Goal: Task Accomplishment & Management: Use online tool/utility

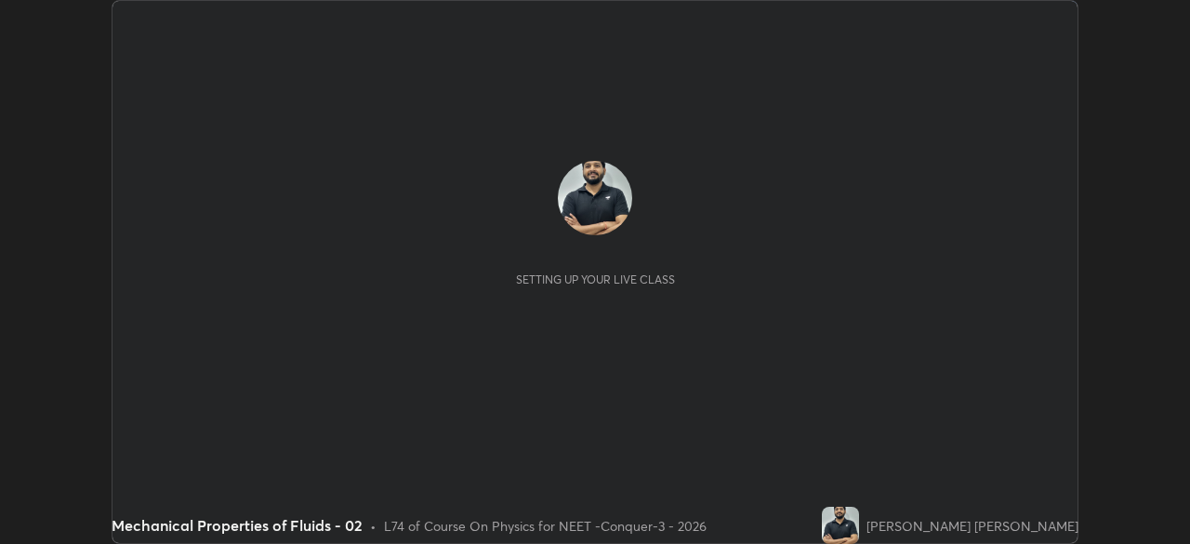
scroll to position [544, 1190]
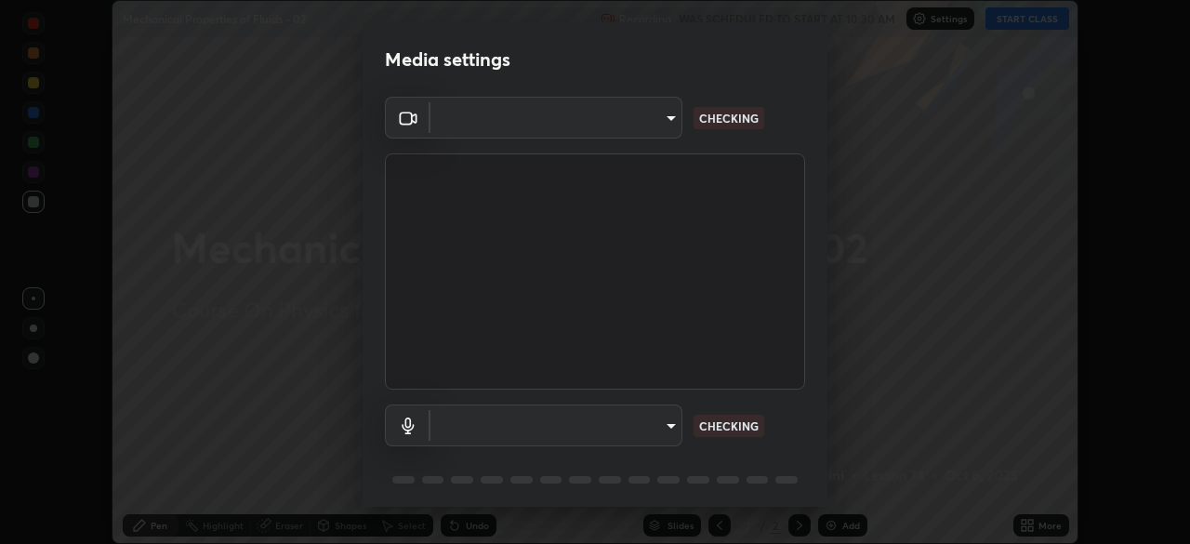
click at [635, 130] on body "Erase all Mechanical Properties of Fluids - 02 Recording WAS SCHEDULED TO START…" at bounding box center [595, 272] width 1190 height 544
click at [635, 130] on div at bounding box center [595, 272] width 1190 height 544
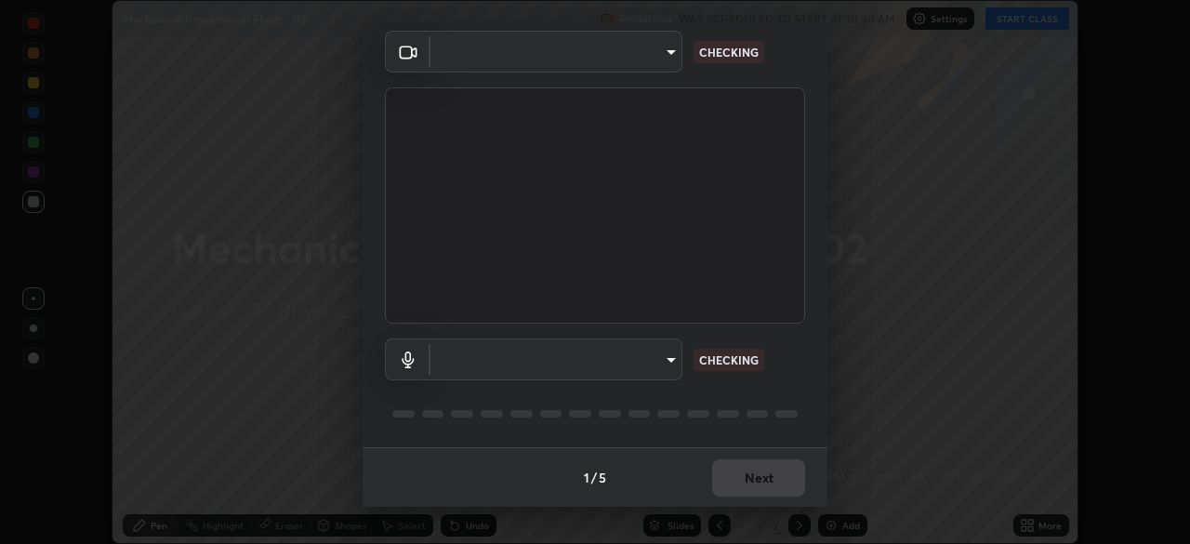
type input "cd196dca7ee3473cd0bbb3bb2826c5ea68ab4168b05a595dea54bdb54e95643a"
type input "8a746cdf30822f0194d7ebaae9e2952f093a53666f518d89720ff13f51db075d"
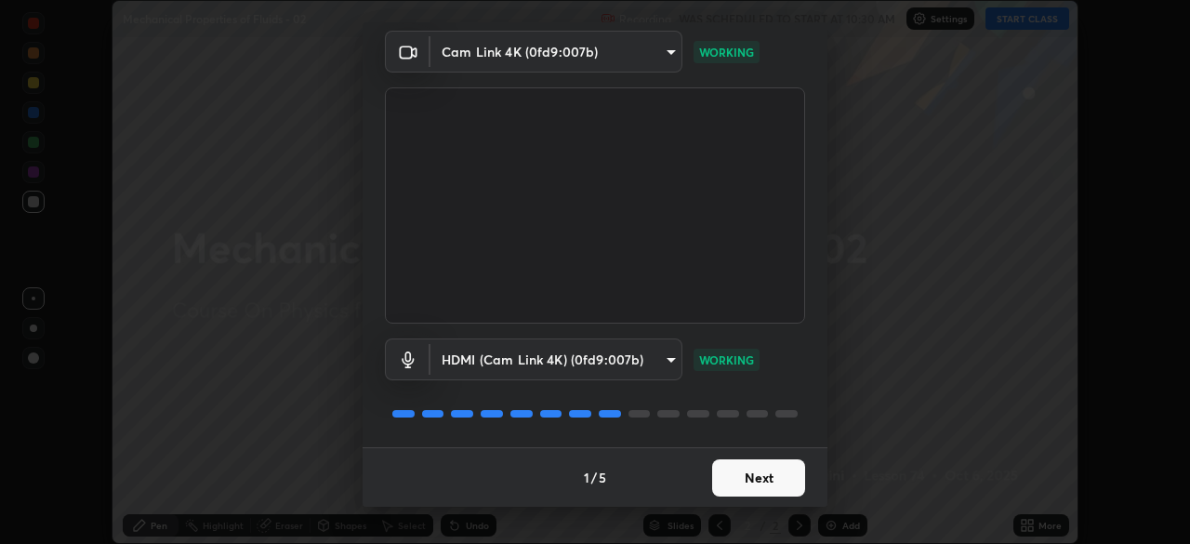
click at [747, 485] on button "Next" at bounding box center [758, 477] width 93 height 37
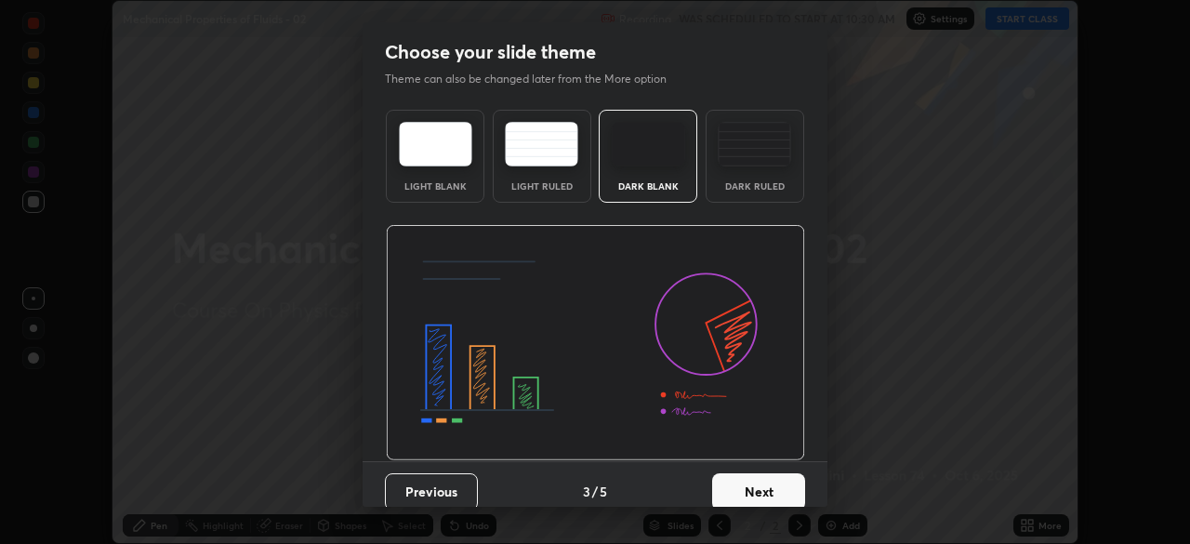
click at [774, 483] on button "Next" at bounding box center [758, 491] width 93 height 37
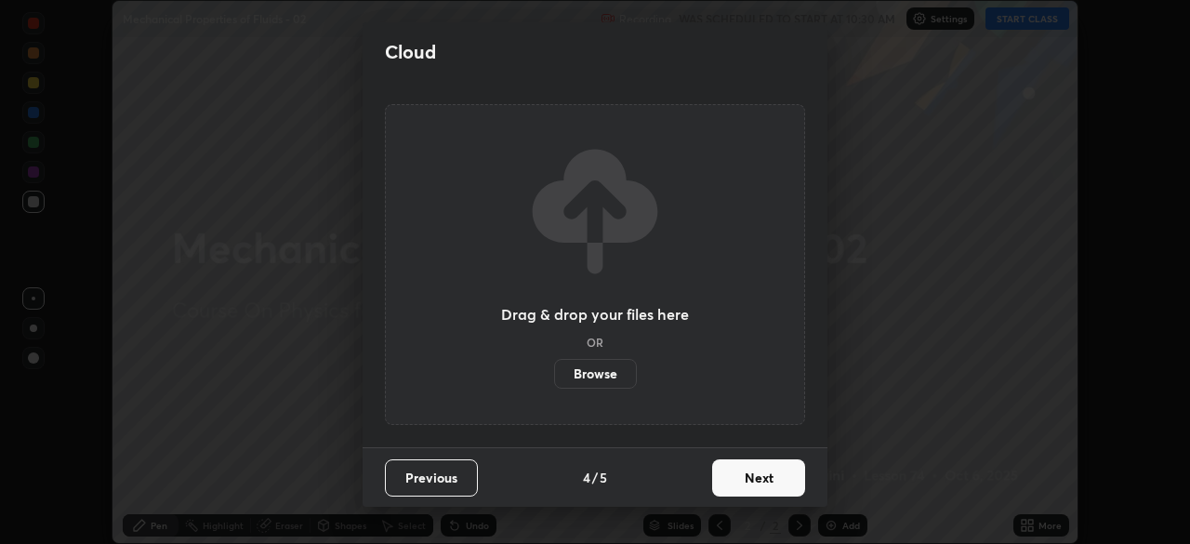
click at [791, 483] on button "Next" at bounding box center [758, 477] width 93 height 37
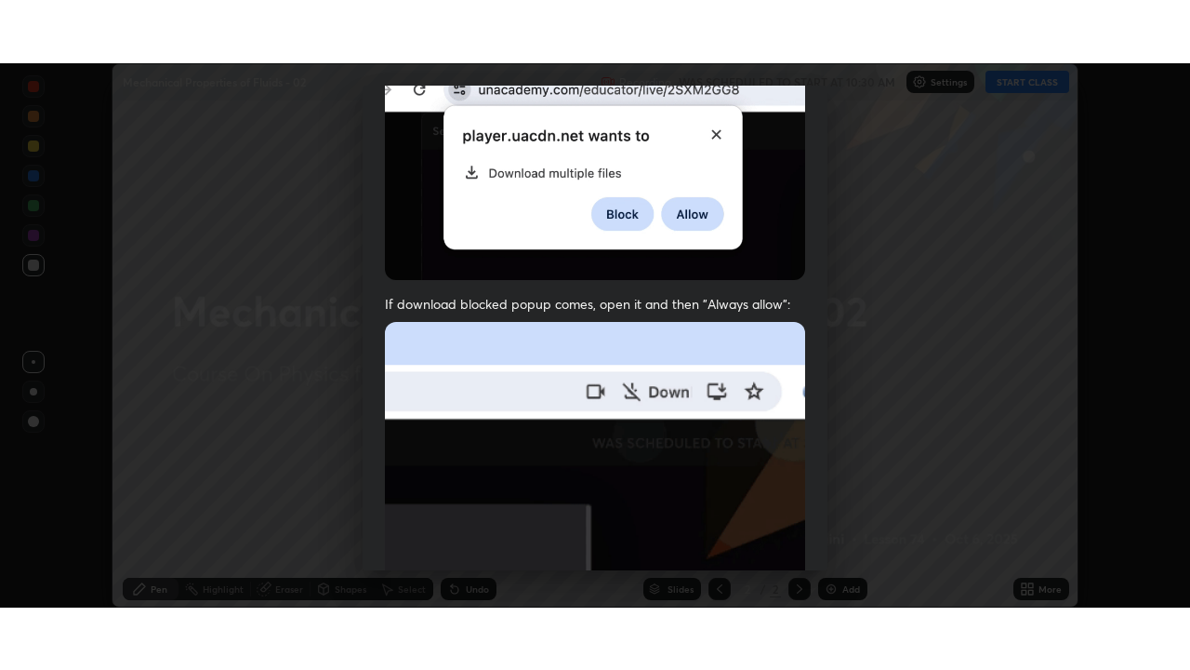
scroll to position [445, 0]
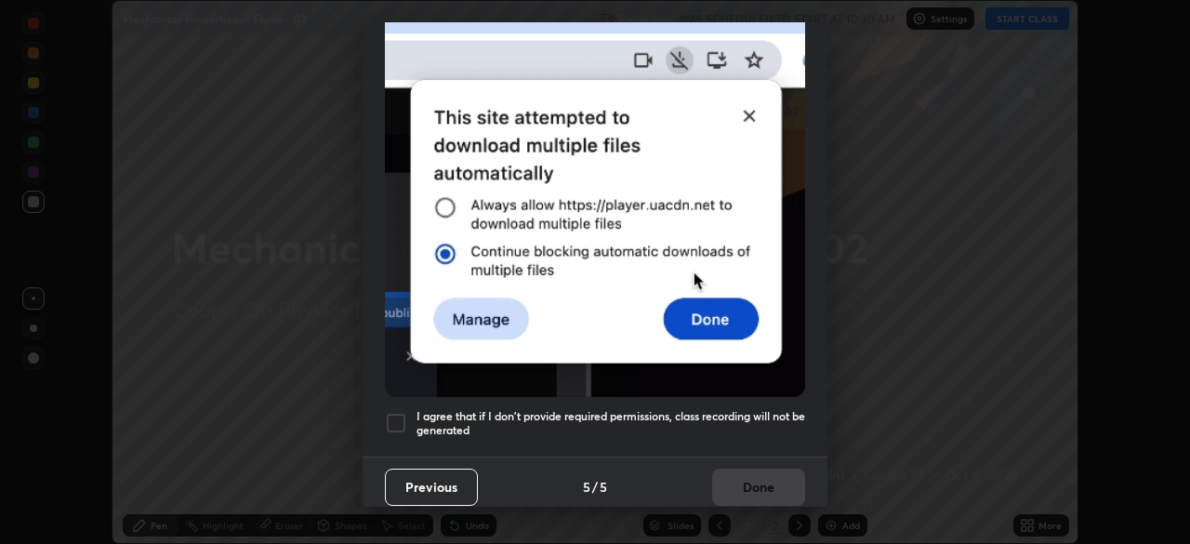
click at [399, 415] on div at bounding box center [396, 423] width 22 height 22
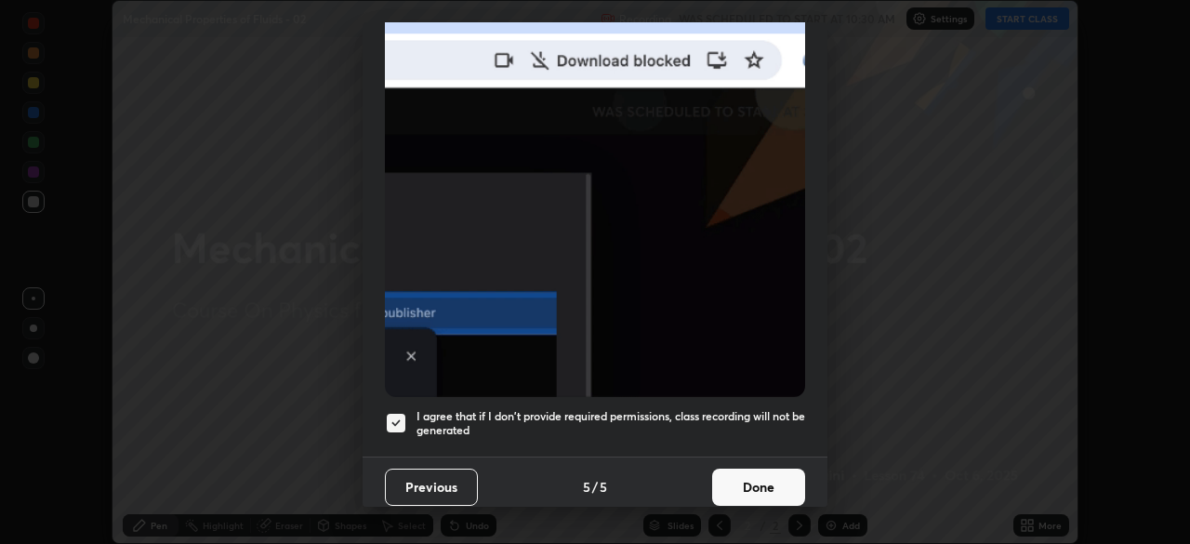
click at [733, 483] on button "Done" at bounding box center [758, 487] width 93 height 37
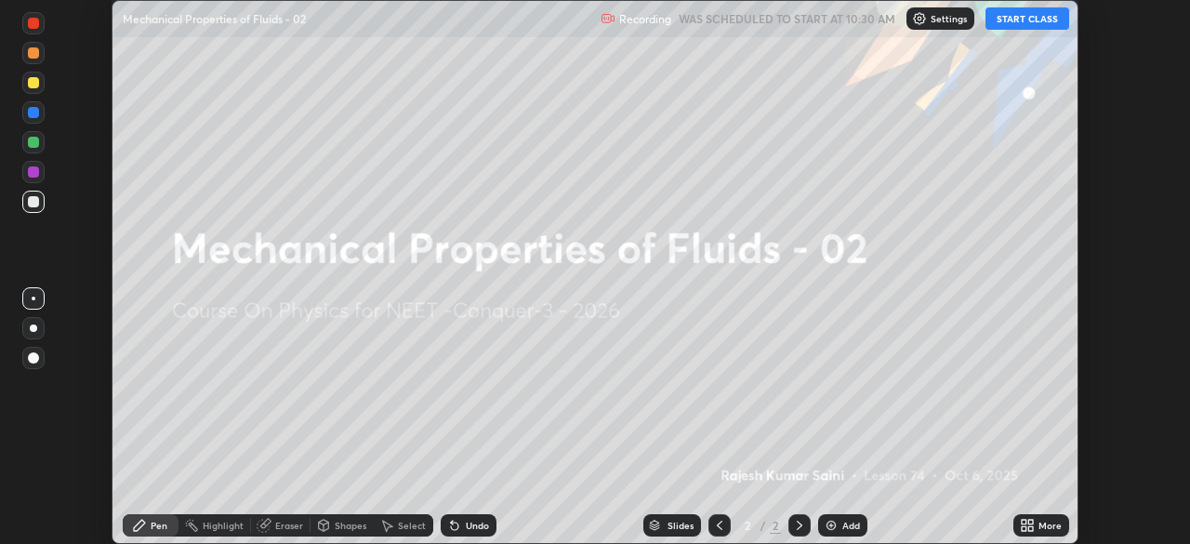
click at [1024, 522] on icon at bounding box center [1024, 522] width 5 height 5
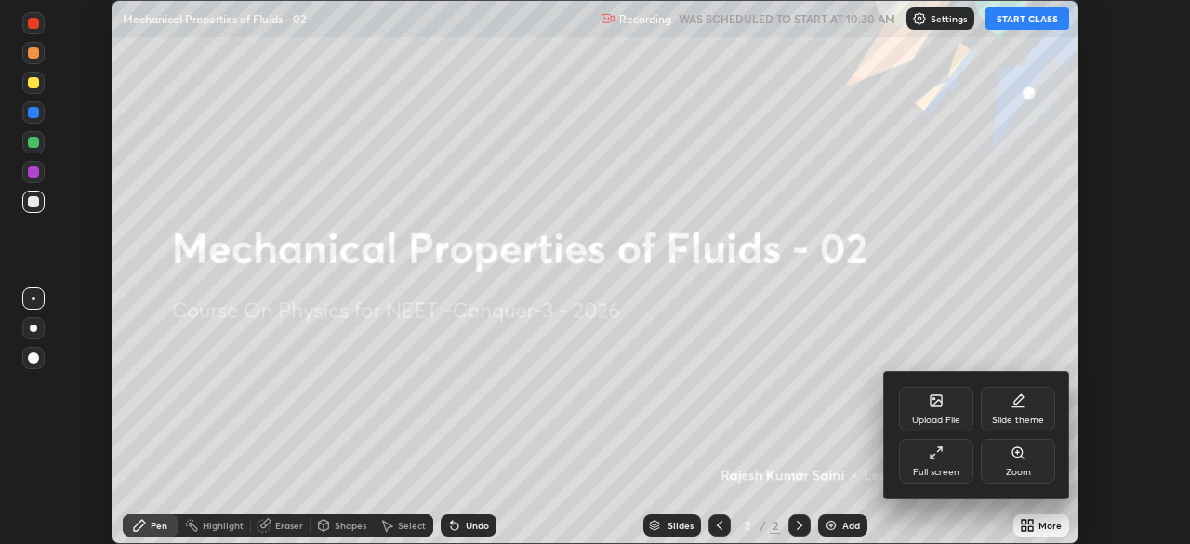
click at [937, 469] on div "Full screen" at bounding box center [936, 472] width 46 height 9
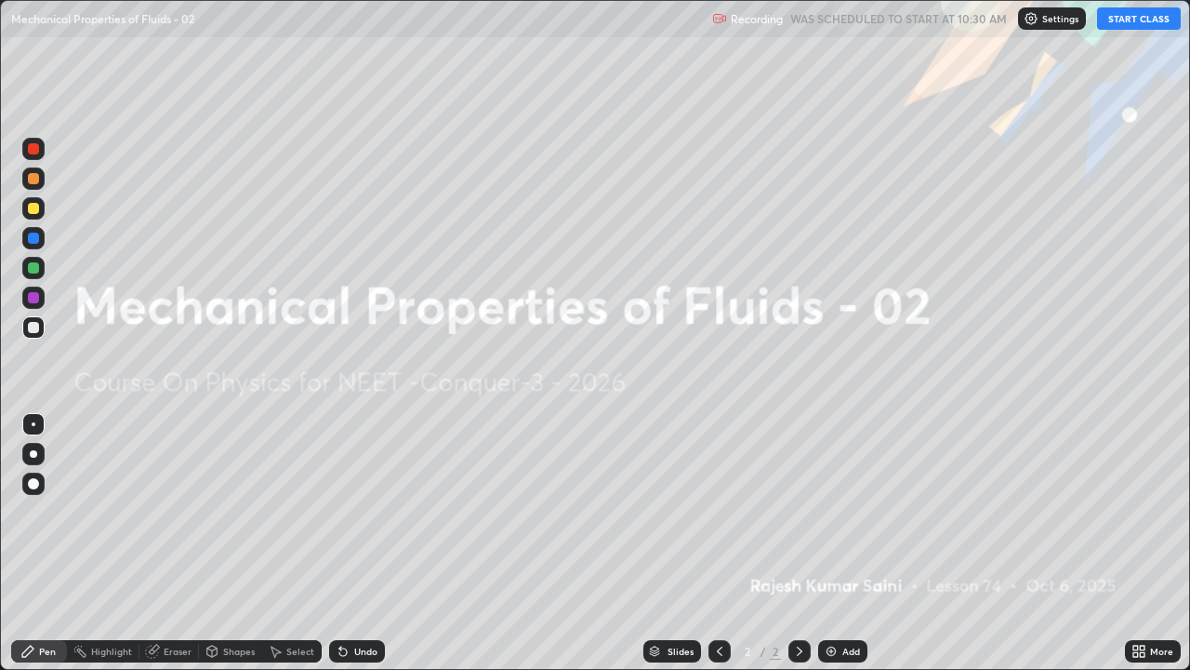
scroll to position [670, 1190]
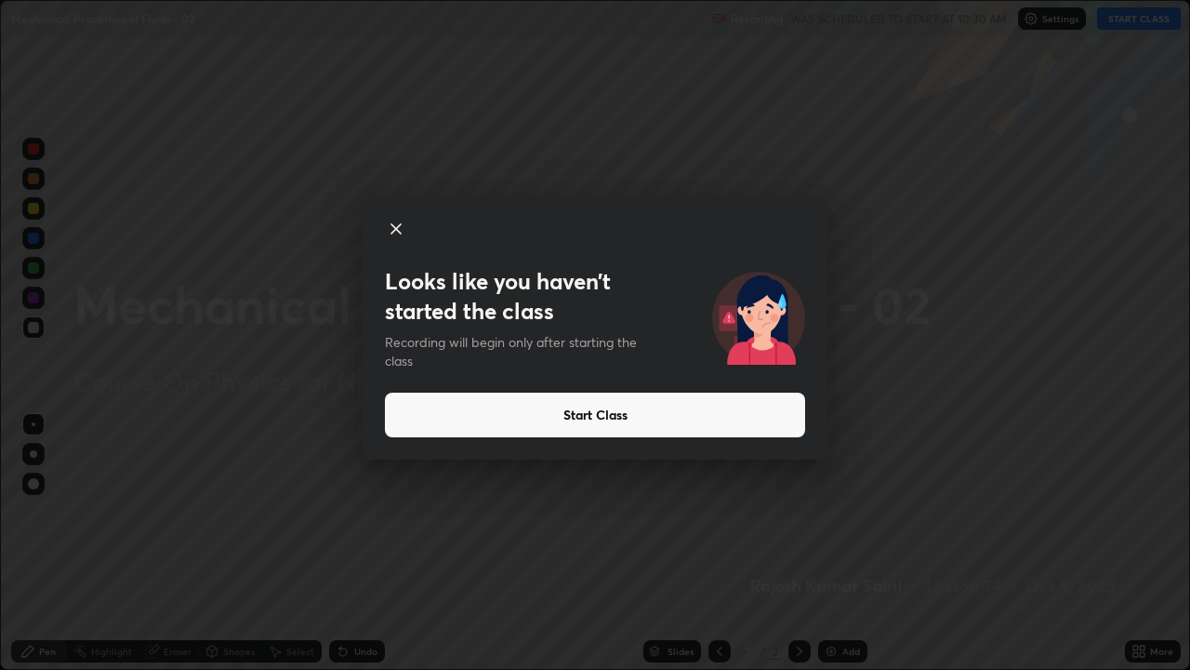
click at [418, 406] on button "Start Class" at bounding box center [595, 414] width 420 height 45
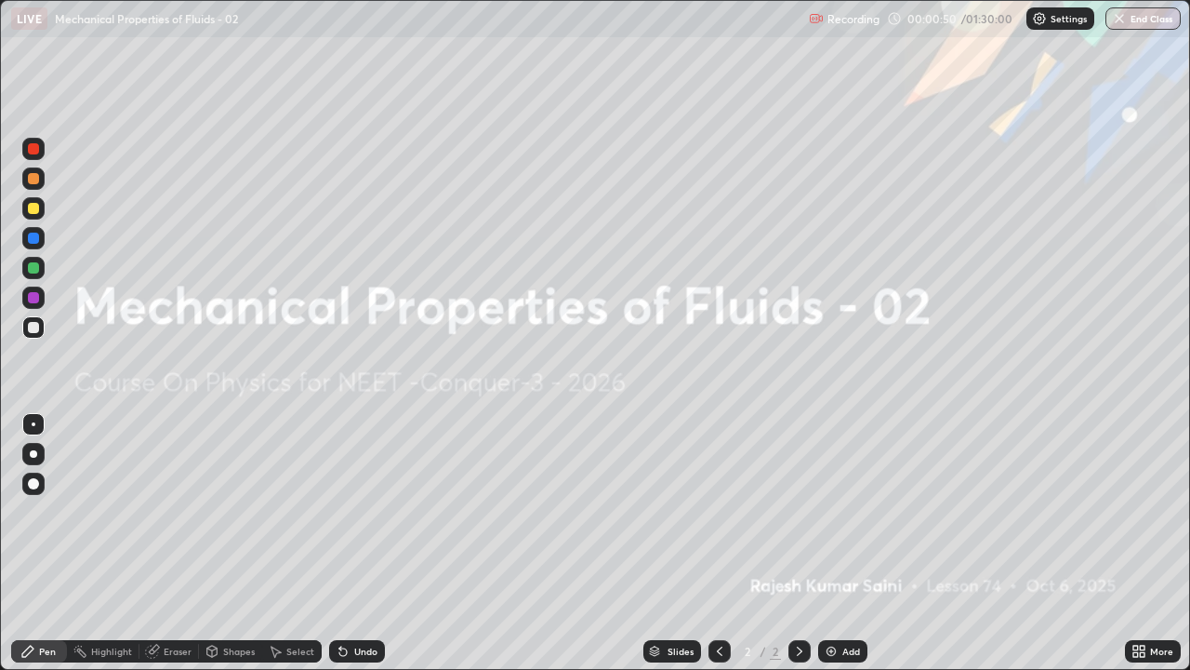
click at [829, 543] on div "Add" at bounding box center [842, 651] width 49 height 22
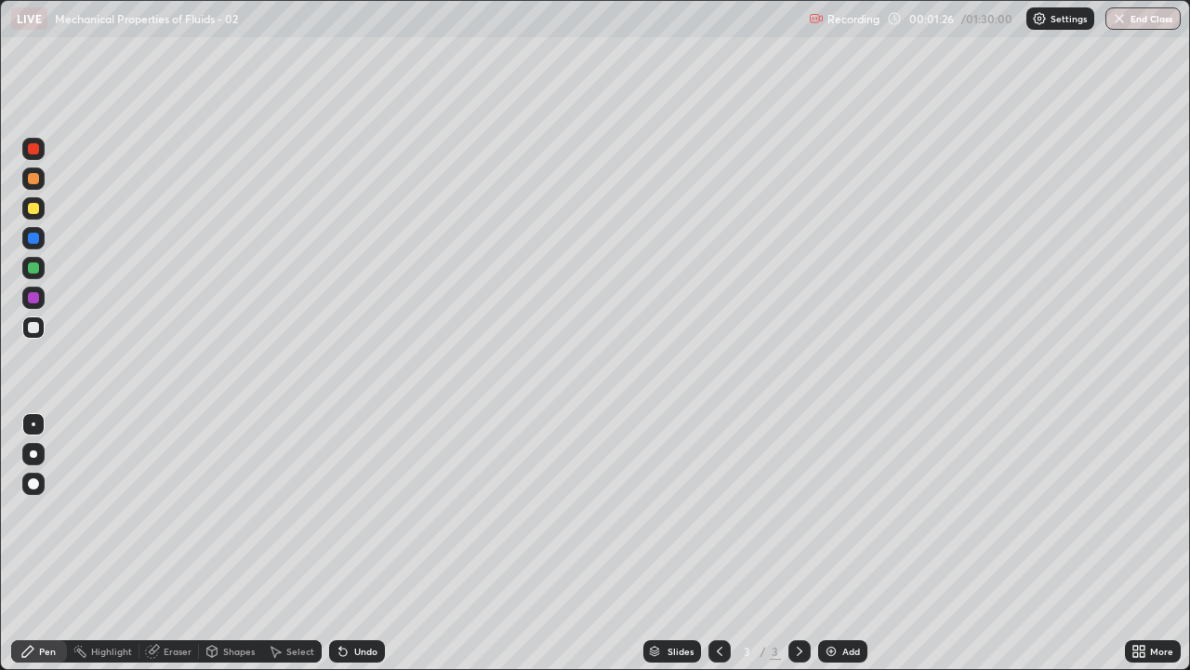
click at [34, 146] on div at bounding box center [33, 148] width 11 height 11
click at [31, 451] on div at bounding box center [33, 453] width 7 height 7
click at [46, 93] on div "Erase all" at bounding box center [33, 334] width 45 height 595
click at [212, 543] on icon at bounding box center [212, 650] width 10 height 11
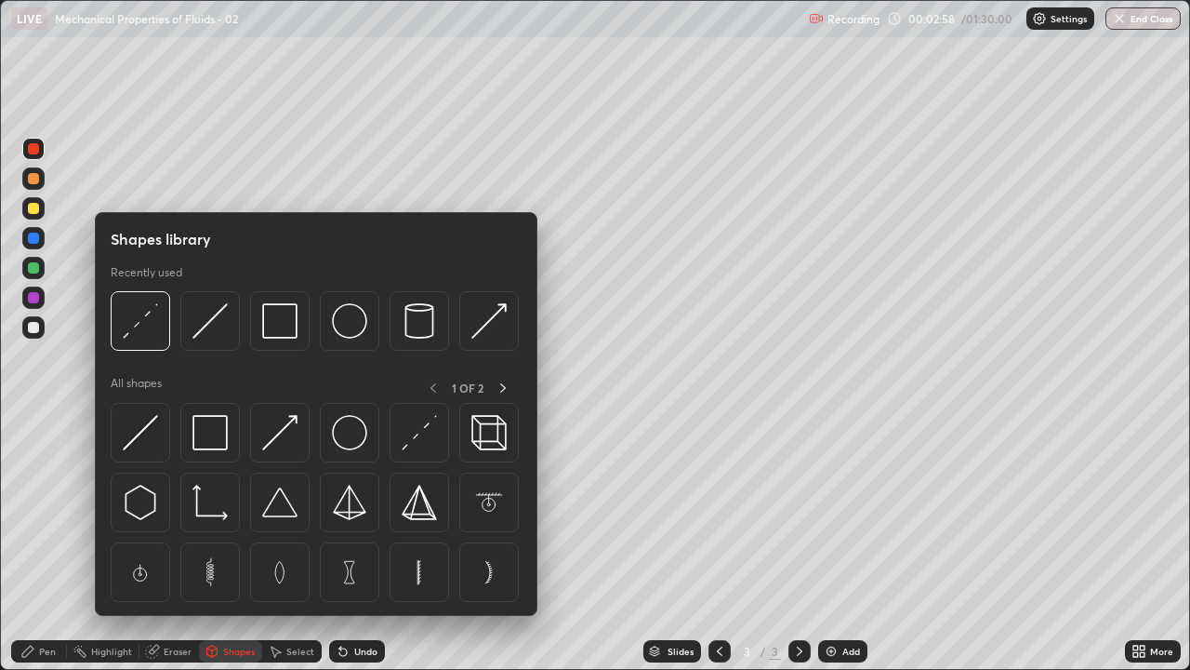
click at [211, 327] on img at bounding box center [209, 320] width 35 height 35
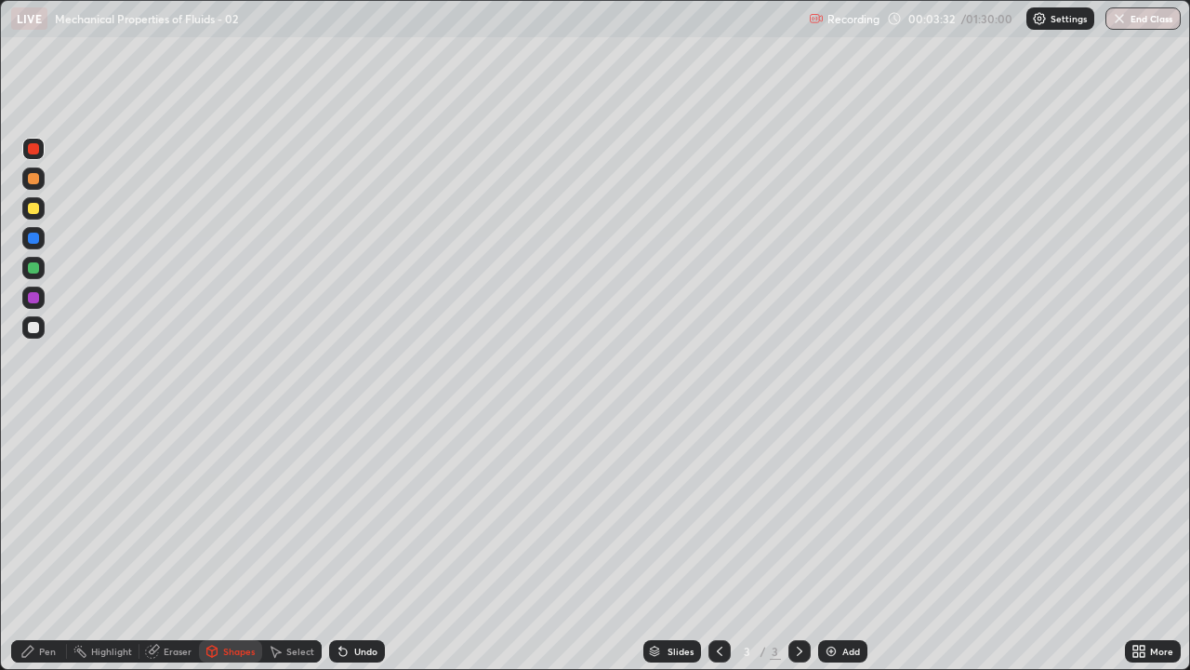
click at [42, 543] on div "Pen" at bounding box center [47, 650] width 17 height 9
click at [34, 327] on div at bounding box center [33, 327] width 11 height 11
click at [40, 207] on div at bounding box center [33, 208] width 22 height 22
click at [828, 543] on img at bounding box center [831, 651] width 15 height 15
click at [31, 153] on div at bounding box center [33, 148] width 11 height 11
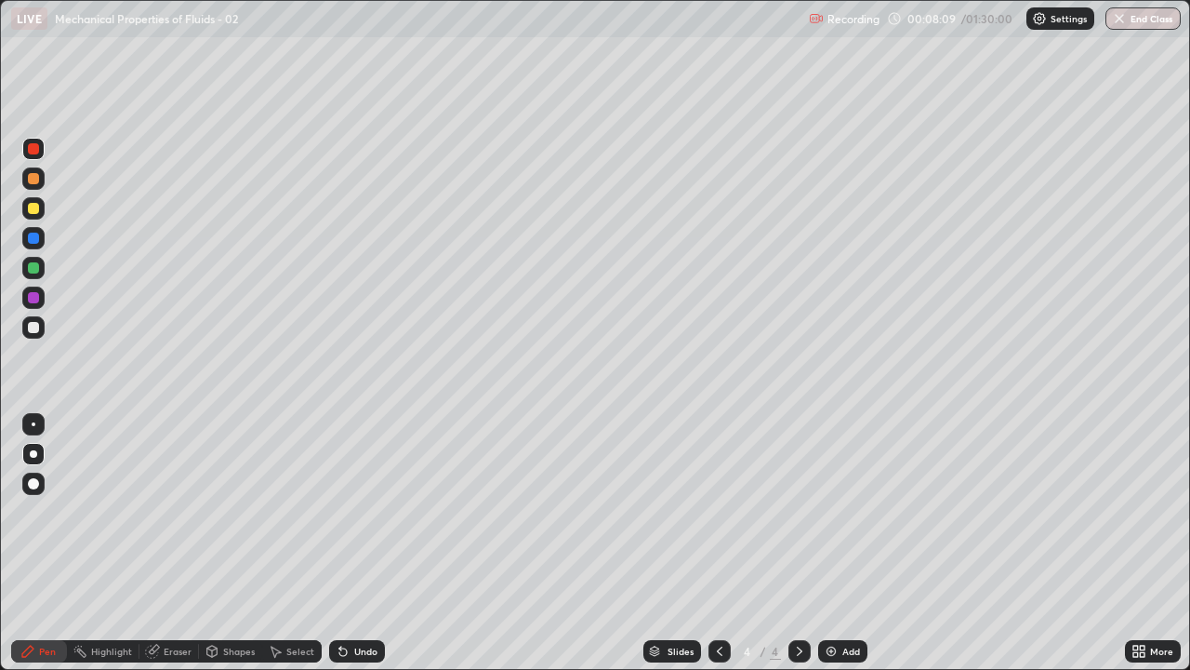
click at [31, 241] on div at bounding box center [33, 237] width 11 height 11
click at [33, 149] on div at bounding box center [33, 148] width 11 height 11
click at [34, 298] on div at bounding box center [33, 297] width 11 height 11
click at [32, 326] on div at bounding box center [33, 327] width 11 height 11
click at [31, 266] on div at bounding box center [33, 267] width 11 height 11
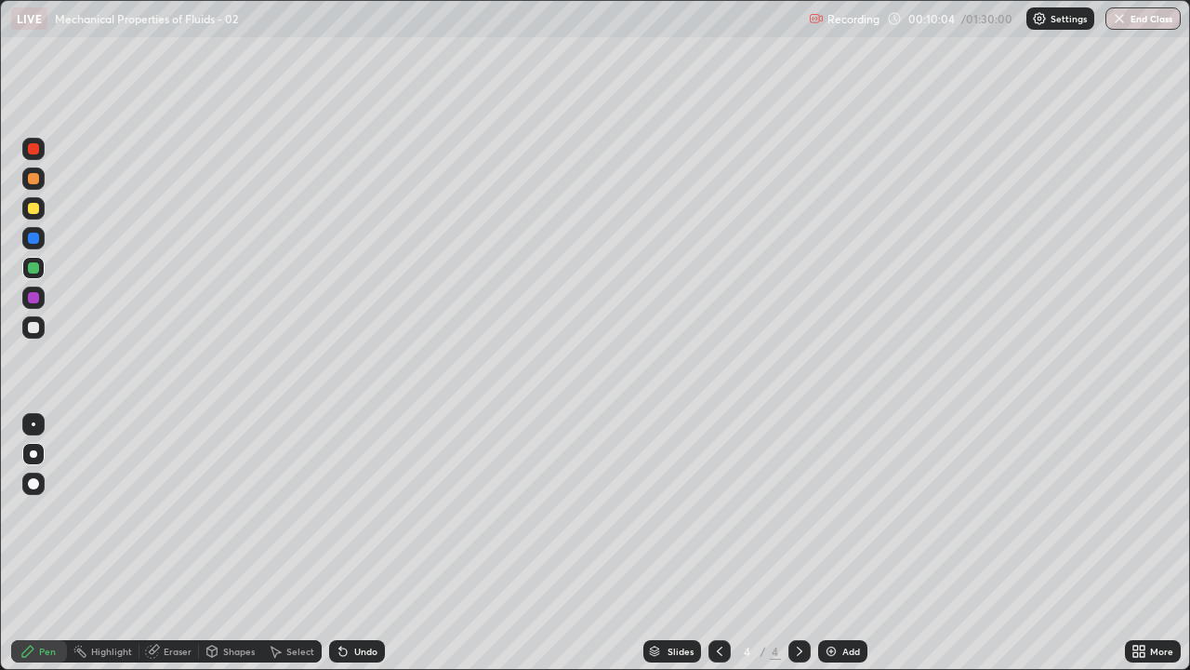
click at [27, 327] on div at bounding box center [33, 327] width 22 height 22
click at [366, 543] on div "Undo" at bounding box center [365, 650] width 23 height 9
click at [835, 543] on img at bounding box center [831, 651] width 15 height 15
click at [717, 543] on icon at bounding box center [719, 651] width 15 height 15
click at [849, 543] on div "Add" at bounding box center [852, 650] width 18 height 9
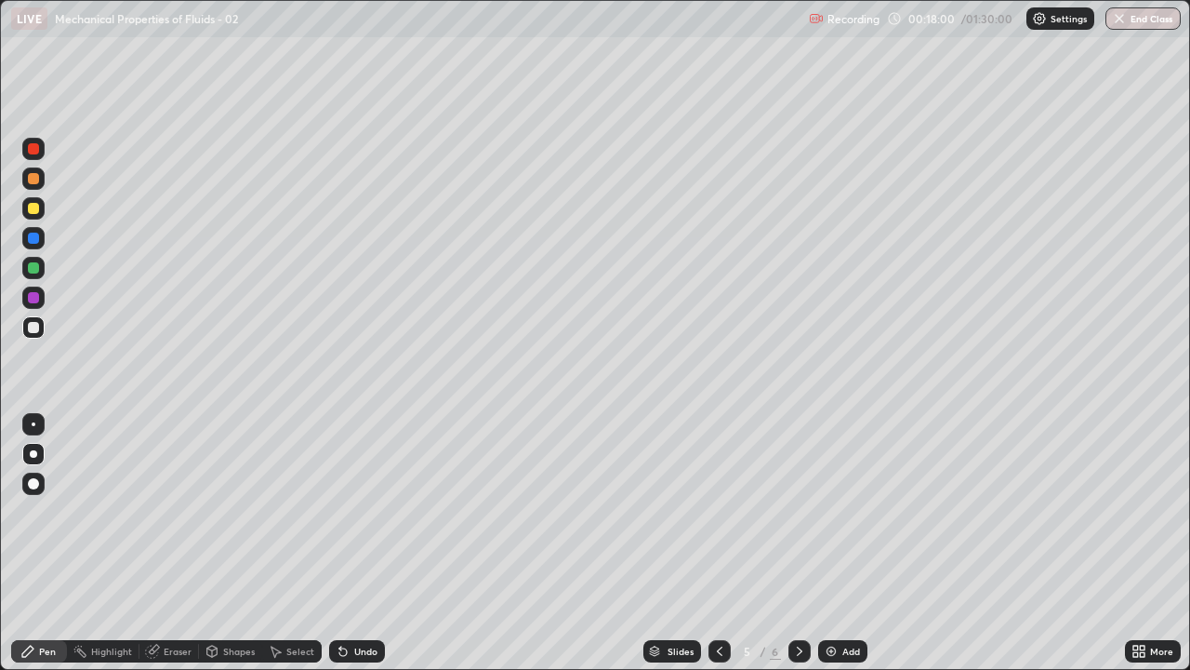
click at [35, 150] on div at bounding box center [33, 148] width 11 height 11
click at [30, 325] on div at bounding box center [33, 327] width 11 height 11
click at [33, 238] on div at bounding box center [33, 237] width 11 height 11
click at [32, 331] on div at bounding box center [33, 327] width 11 height 11
click at [30, 330] on div at bounding box center [33, 327] width 11 height 11
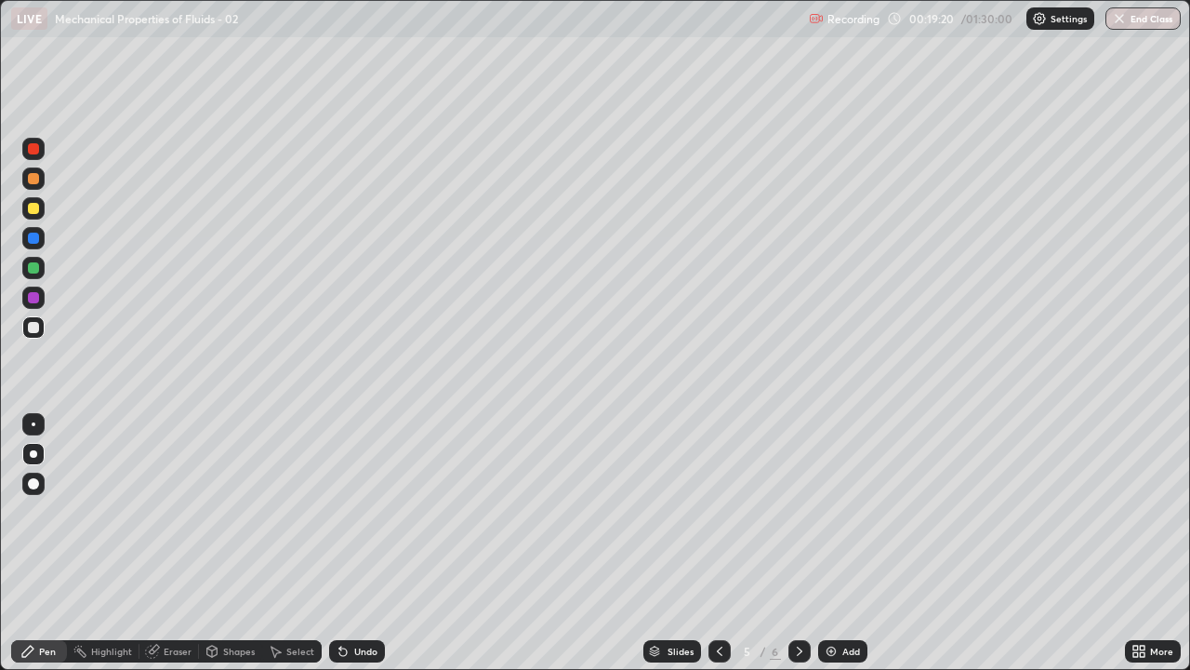
click at [30, 237] on div at bounding box center [33, 237] width 11 height 11
click at [31, 325] on div at bounding box center [33, 327] width 11 height 11
click at [31, 212] on div at bounding box center [33, 208] width 11 height 11
click at [354, 543] on div "Undo" at bounding box center [365, 650] width 23 height 9
click at [349, 543] on div "Undo" at bounding box center [357, 651] width 56 height 22
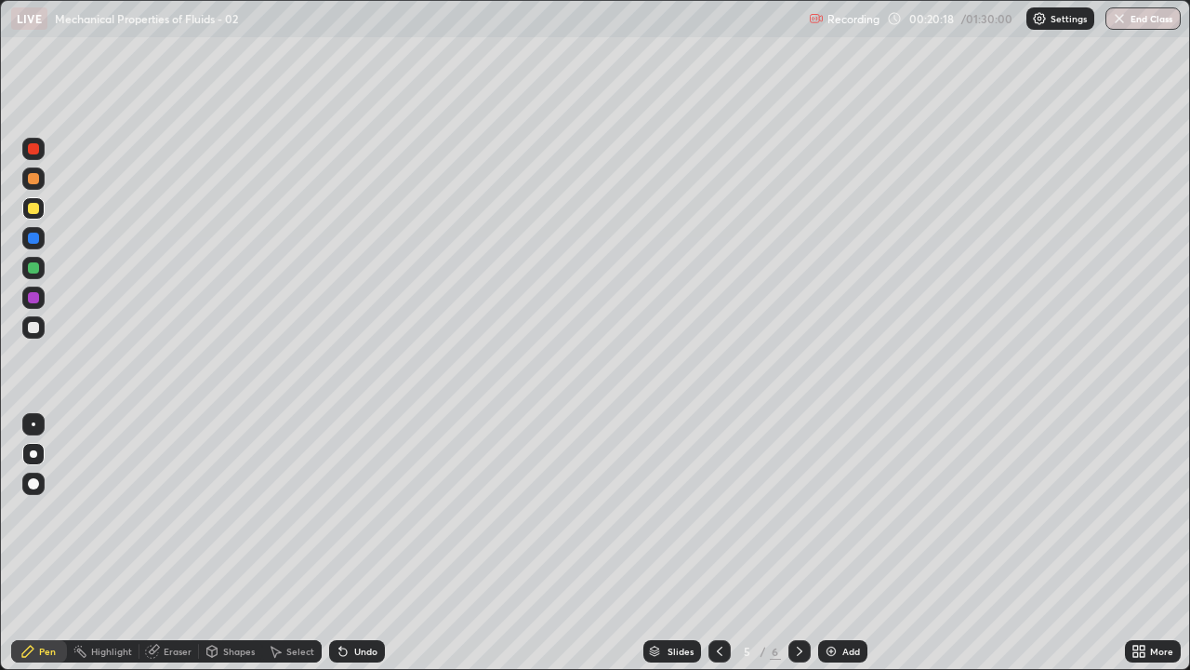
click at [349, 543] on div "Undo" at bounding box center [357, 651] width 56 height 22
click at [30, 327] on div at bounding box center [33, 327] width 11 height 11
click at [33, 324] on div at bounding box center [33, 327] width 11 height 11
click at [33, 207] on div at bounding box center [33, 208] width 11 height 11
click at [32, 148] on div at bounding box center [33, 148] width 11 height 11
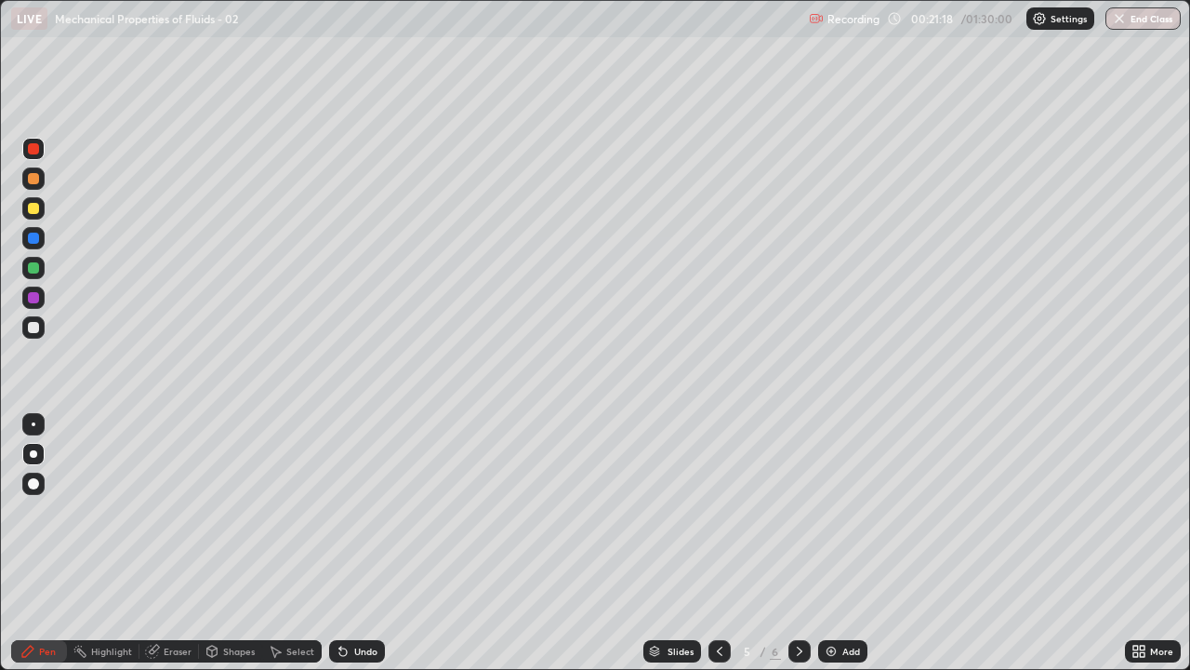
click at [32, 326] on div at bounding box center [33, 327] width 11 height 11
click at [829, 543] on img at bounding box center [831, 651] width 15 height 15
click at [28, 152] on div at bounding box center [33, 148] width 11 height 11
click at [27, 332] on div at bounding box center [33, 327] width 22 height 22
click at [339, 543] on icon at bounding box center [340, 647] width 2 height 2
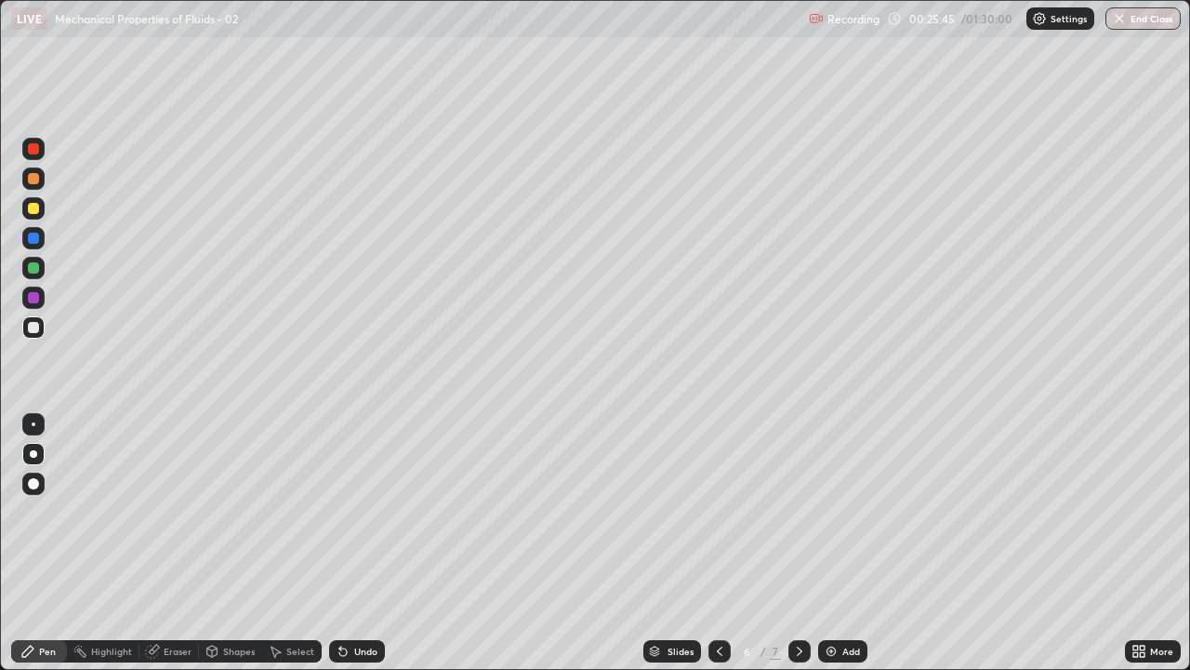
click at [34, 149] on div at bounding box center [33, 148] width 11 height 11
click at [349, 543] on div "Undo" at bounding box center [357, 651] width 56 height 22
click at [340, 543] on icon at bounding box center [342, 651] width 7 height 7
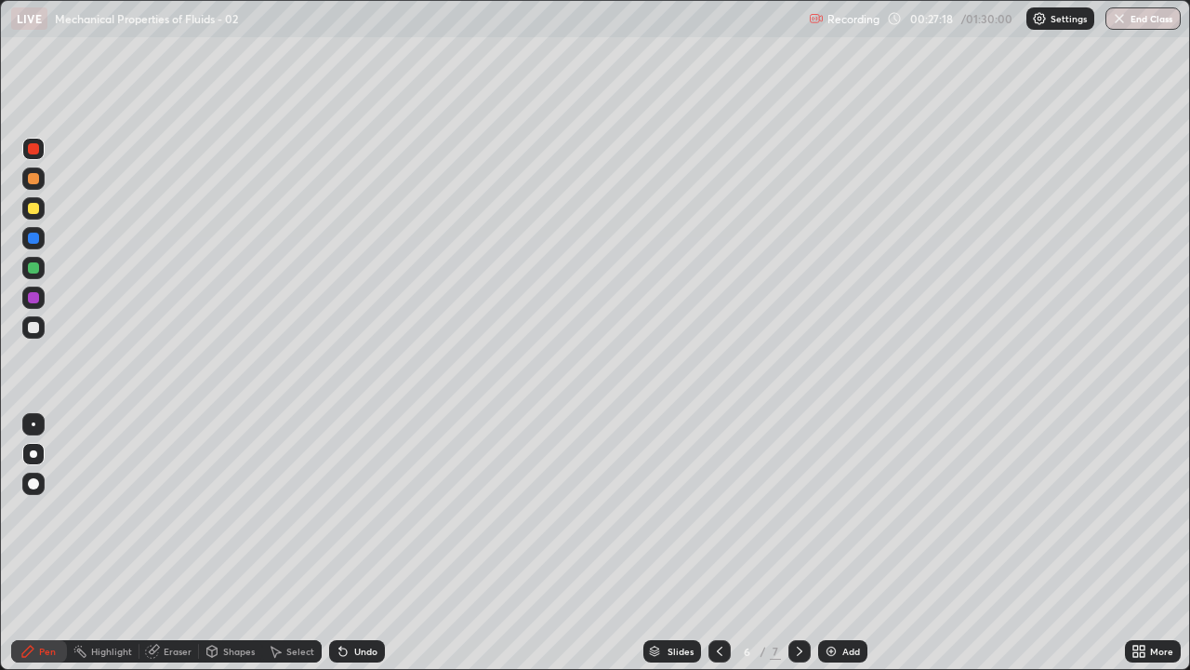
click at [38, 324] on div at bounding box center [33, 327] width 11 height 11
click at [354, 543] on div "Undo" at bounding box center [365, 650] width 23 height 9
click at [31, 329] on div at bounding box center [33, 327] width 11 height 11
click at [34, 239] on div at bounding box center [33, 237] width 11 height 11
click at [369, 543] on div "Undo" at bounding box center [365, 650] width 23 height 9
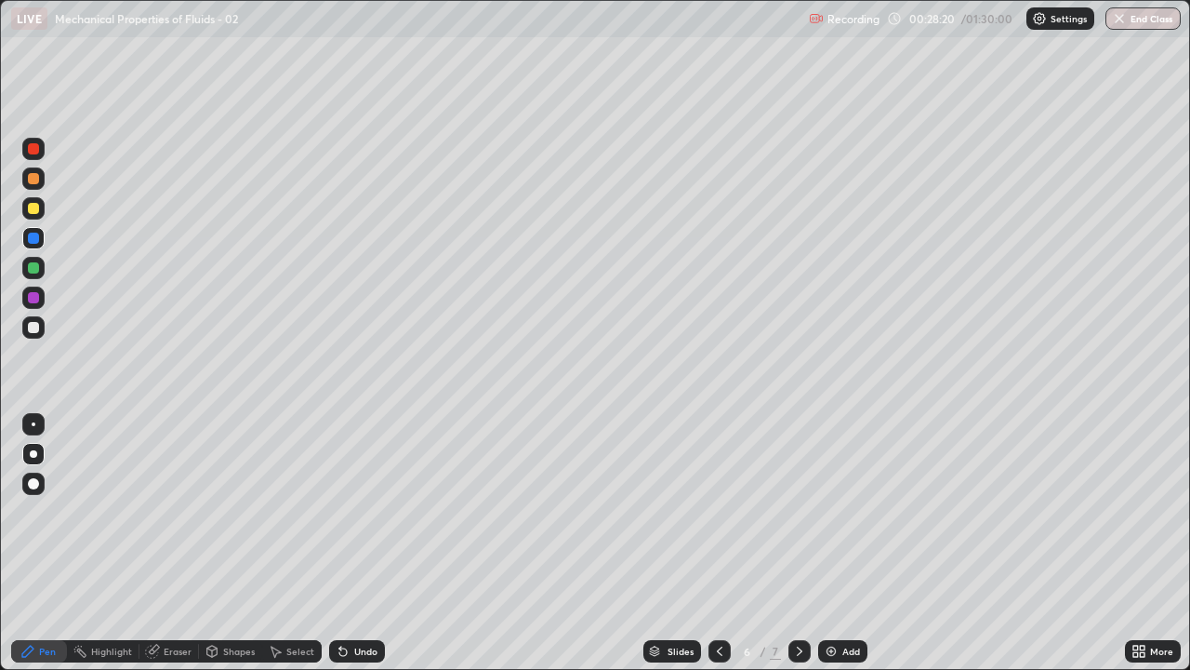
click at [41, 327] on div at bounding box center [33, 327] width 22 height 22
click at [820, 543] on div "Add" at bounding box center [842, 651] width 49 height 22
click at [31, 210] on div at bounding box center [33, 208] width 11 height 11
click at [35, 239] on div at bounding box center [33, 237] width 11 height 11
click at [33, 211] on div at bounding box center [33, 208] width 11 height 11
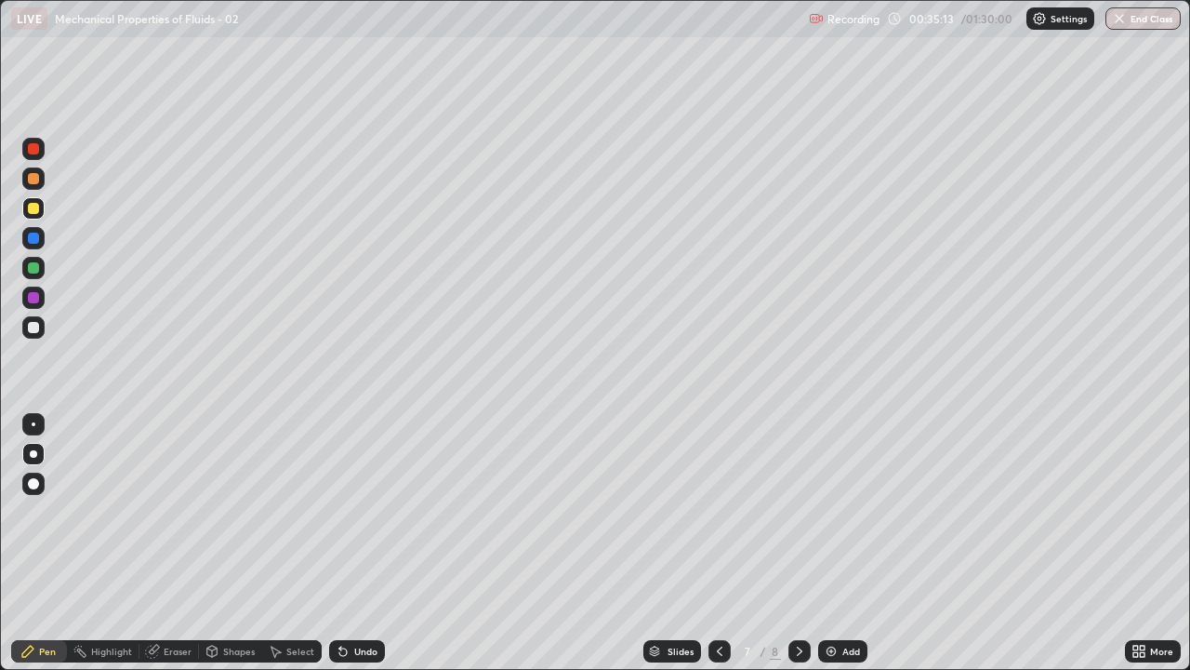
click at [36, 325] on div at bounding box center [33, 327] width 11 height 11
click at [29, 210] on div at bounding box center [33, 208] width 11 height 11
click at [33, 235] on div at bounding box center [33, 237] width 11 height 11
click at [31, 212] on div at bounding box center [33, 208] width 11 height 11
click at [32, 325] on div at bounding box center [33, 327] width 11 height 11
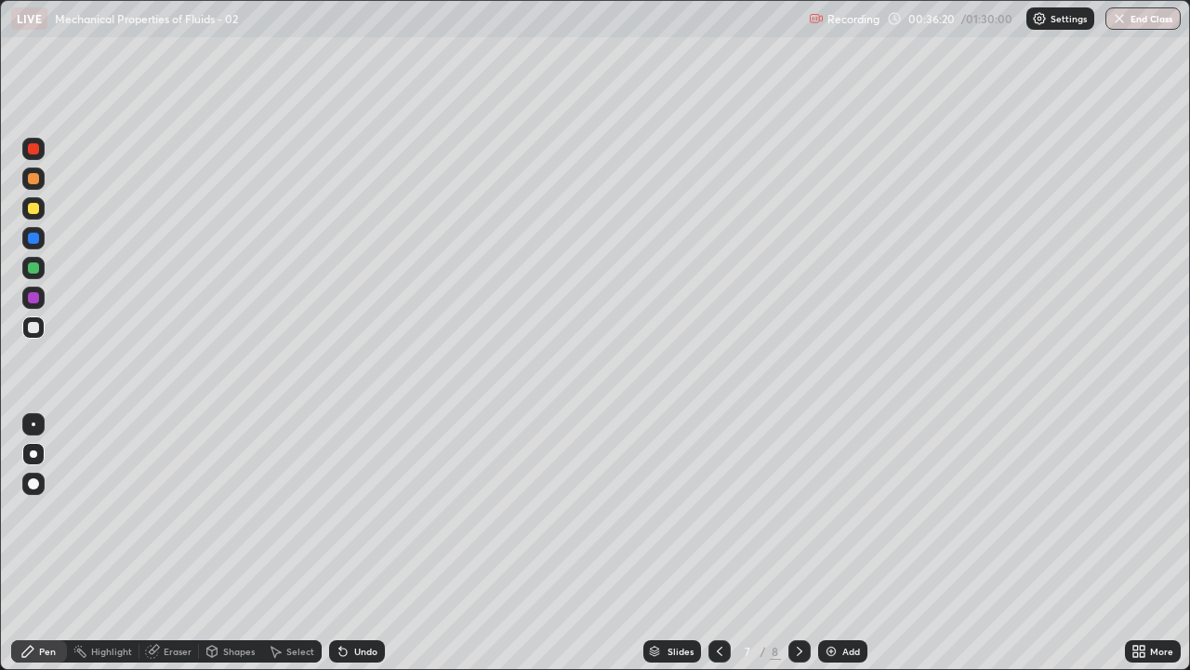
click at [795, 543] on icon at bounding box center [799, 651] width 15 height 15
click at [29, 325] on div at bounding box center [33, 327] width 11 height 11
click at [33, 153] on div at bounding box center [33, 148] width 11 height 11
click at [176, 543] on div "Eraser" at bounding box center [178, 650] width 28 height 9
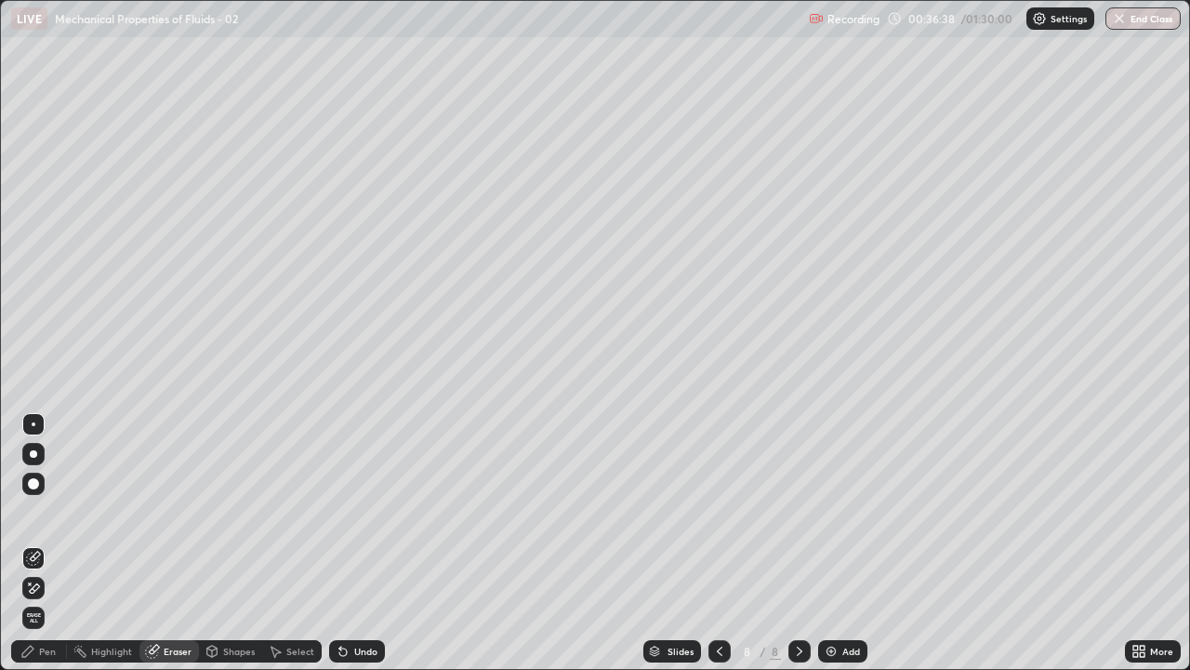
click at [40, 543] on div "Pen" at bounding box center [47, 650] width 17 height 9
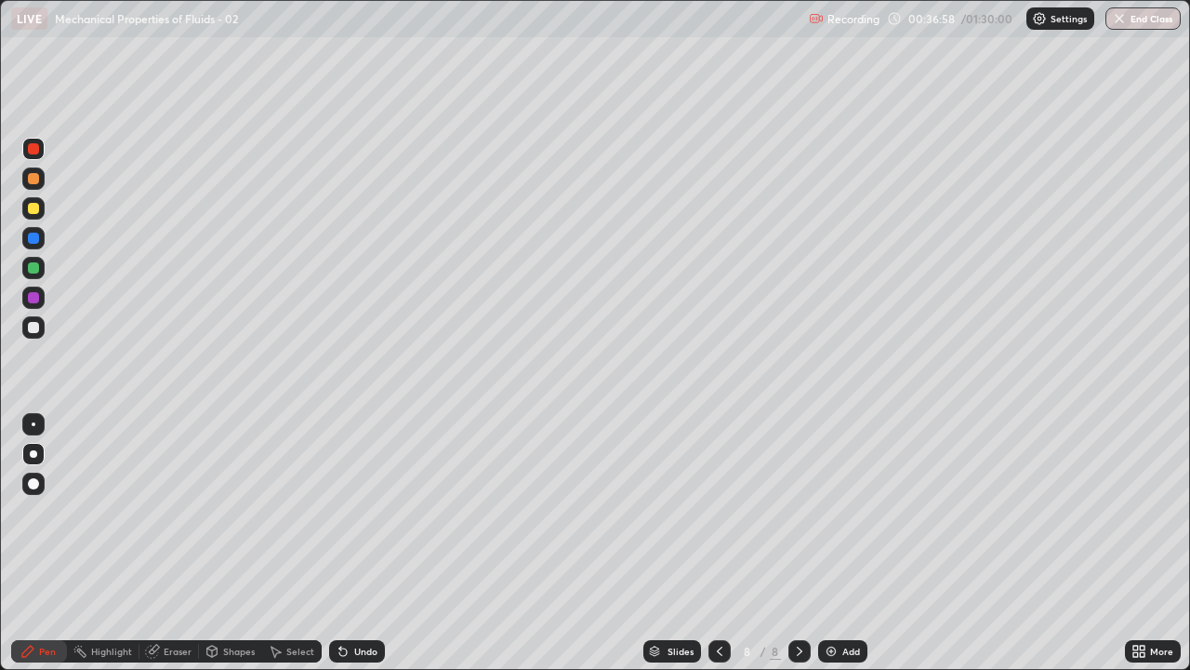
click at [227, 543] on div "Shapes" at bounding box center [239, 650] width 32 height 9
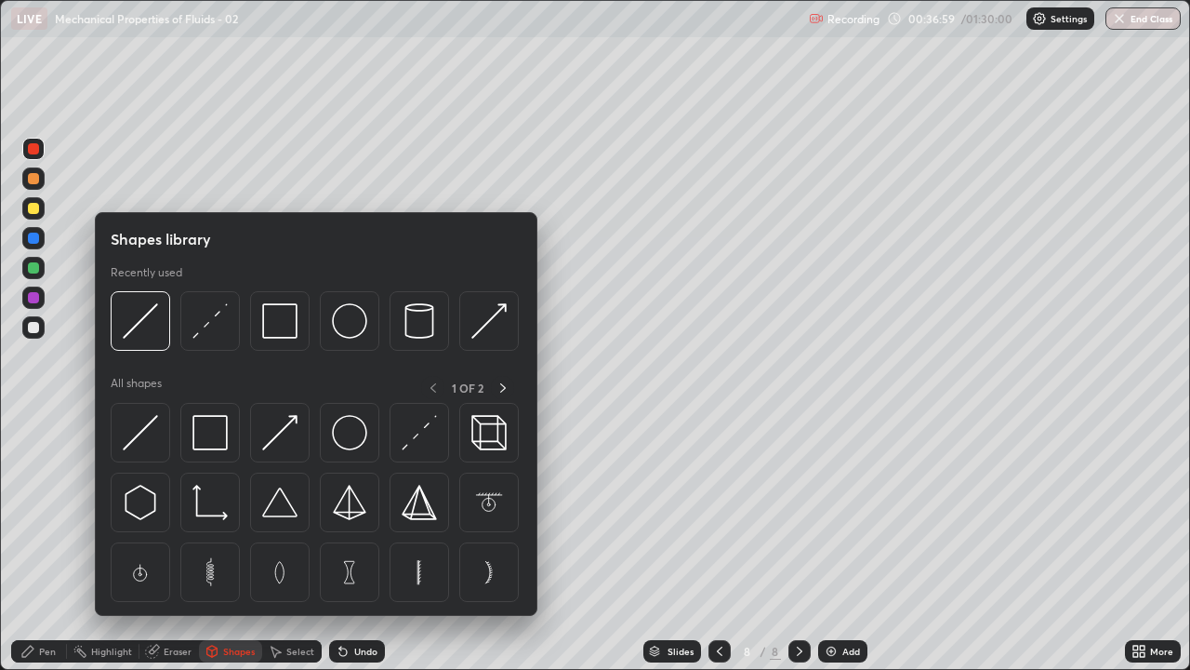
click at [142, 433] on img at bounding box center [140, 432] width 35 height 35
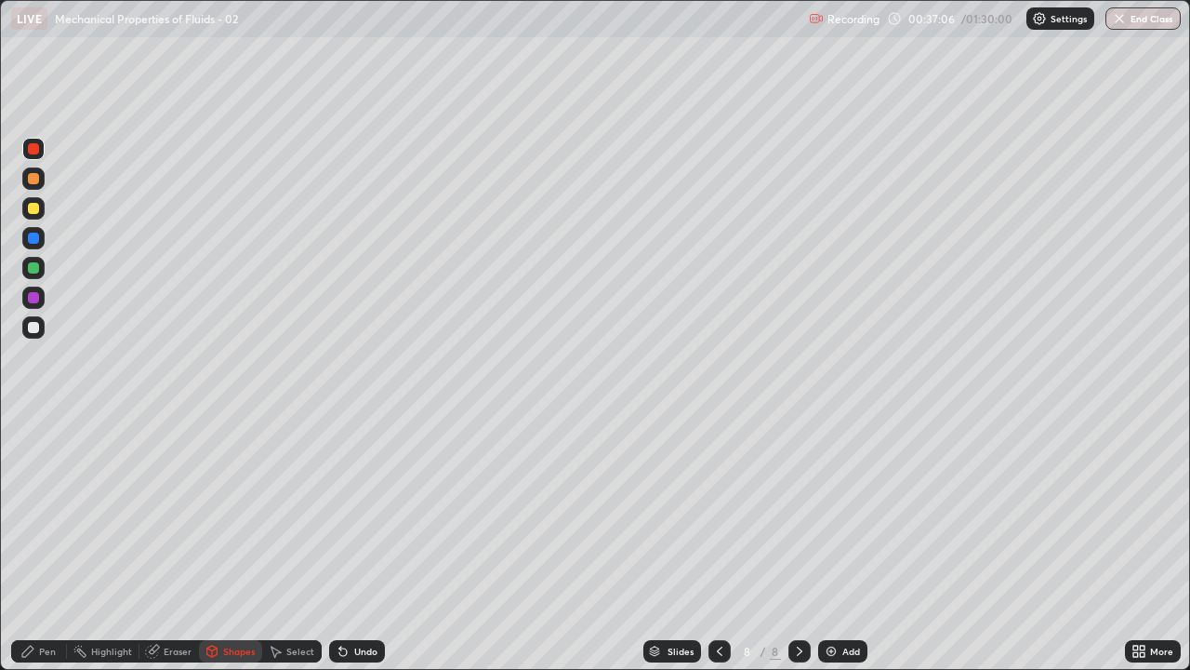
click at [56, 543] on div "Pen" at bounding box center [39, 651] width 56 height 22
click at [233, 543] on div "Shapes" at bounding box center [239, 650] width 32 height 9
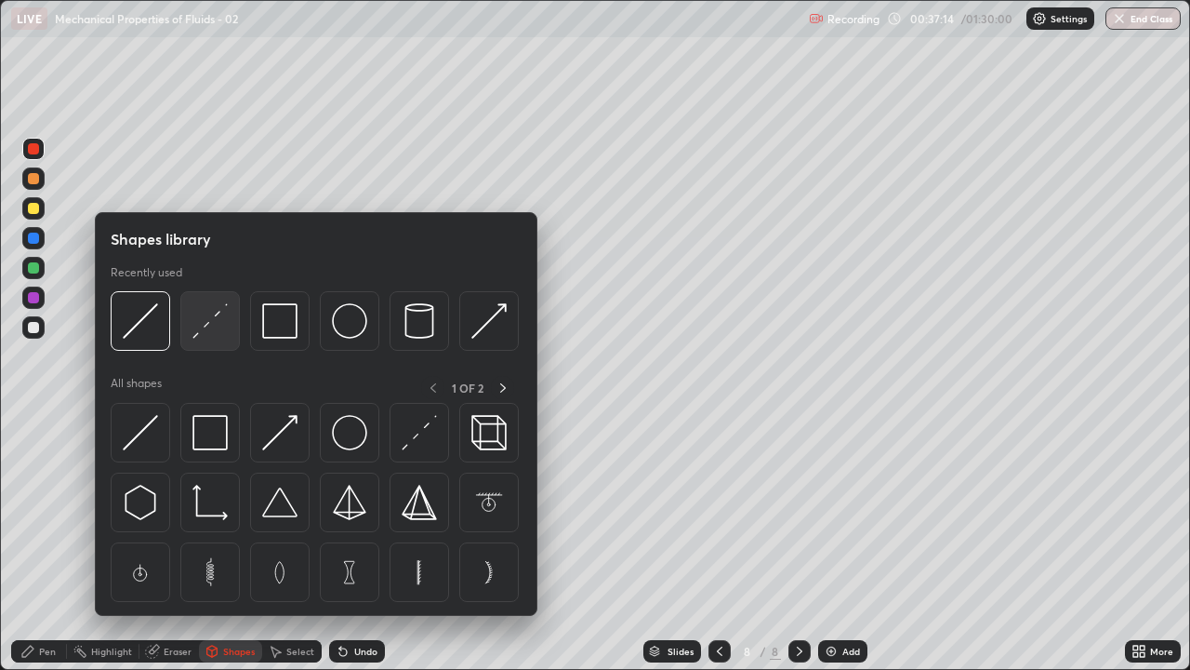
click at [211, 323] on img at bounding box center [209, 320] width 35 height 35
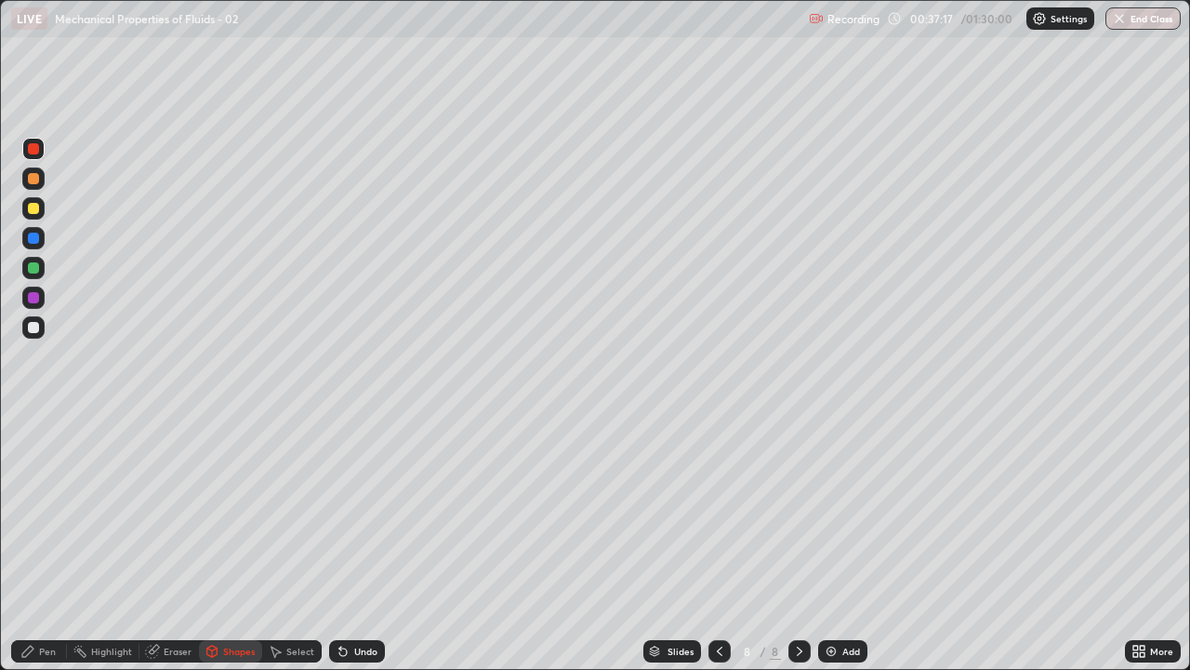
click at [46, 543] on div "Pen" at bounding box center [47, 650] width 17 height 9
click at [32, 238] on div at bounding box center [33, 237] width 11 height 11
click at [34, 150] on div at bounding box center [33, 148] width 11 height 11
click at [34, 325] on div at bounding box center [33, 327] width 11 height 11
click at [34, 327] on div at bounding box center [33, 327] width 11 height 11
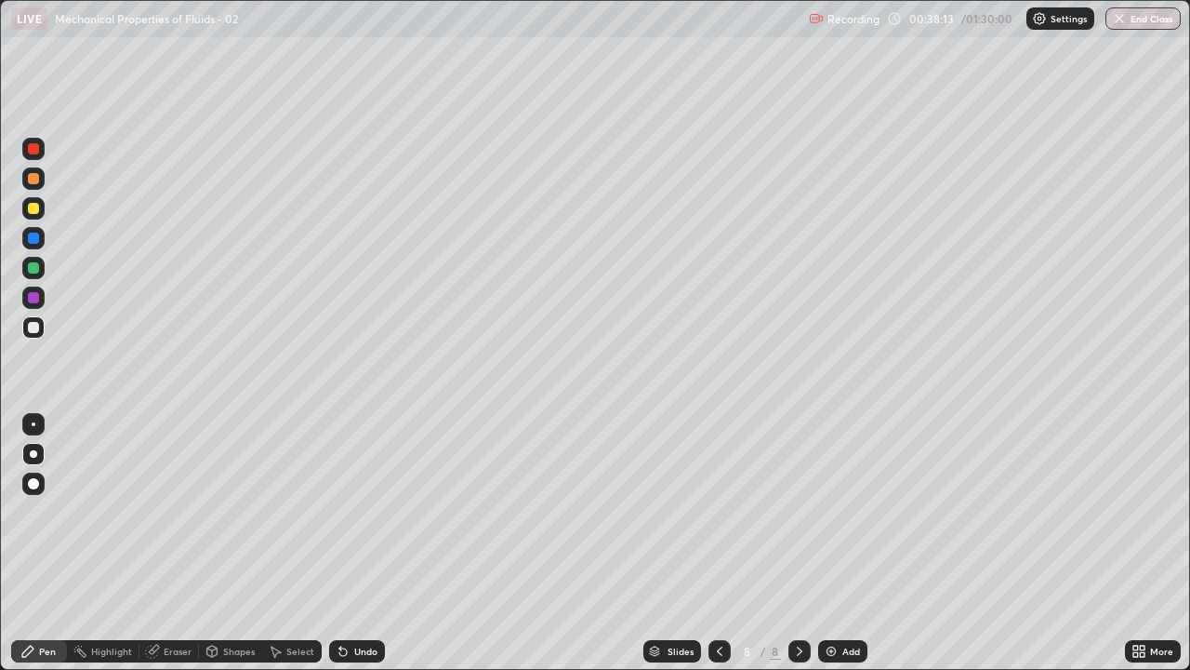
click at [32, 265] on div at bounding box center [33, 267] width 11 height 11
click at [28, 326] on div at bounding box center [33, 327] width 11 height 11
click at [34, 211] on div at bounding box center [33, 208] width 11 height 11
click at [33, 179] on div at bounding box center [33, 178] width 11 height 11
click at [354, 543] on div "Undo" at bounding box center [365, 650] width 23 height 9
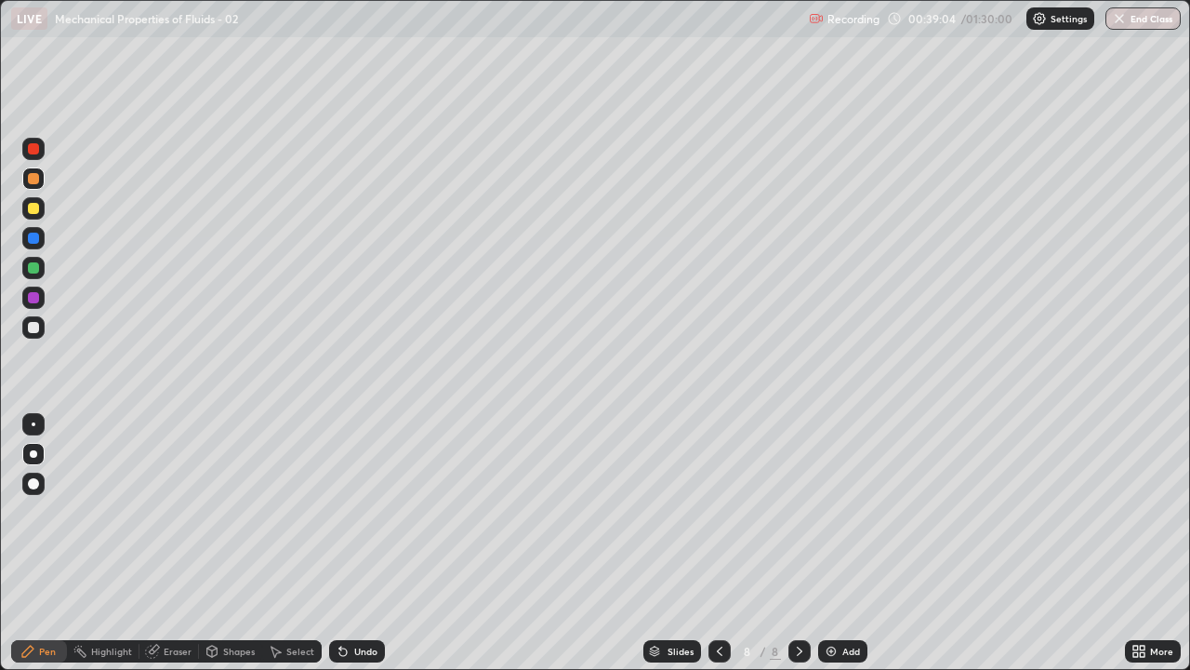
click at [349, 543] on div "Undo" at bounding box center [357, 651] width 56 height 22
click at [354, 543] on div "Undo" at bounding box center [357, 651] width 56 height 22
click at [355, 543] on div "Undo" at bounding box center [357, 651] width 56 height 22
click at [356, 543] on div "Undo" at bounding box center [357, 651] width 56 height 22
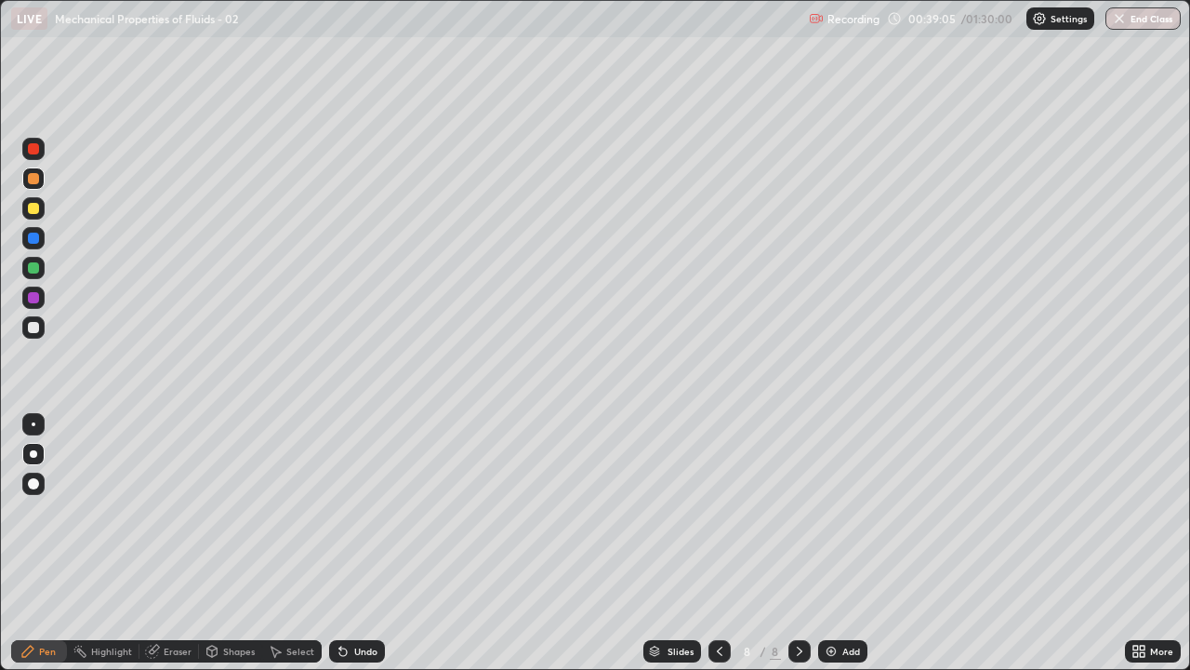
click at [356, 543] on div "Undo" at bounding box center [357, 651] width 56 height 22
click at [355, 543] on div "Undo" at bounding box center [357, 651] width 56 height 22
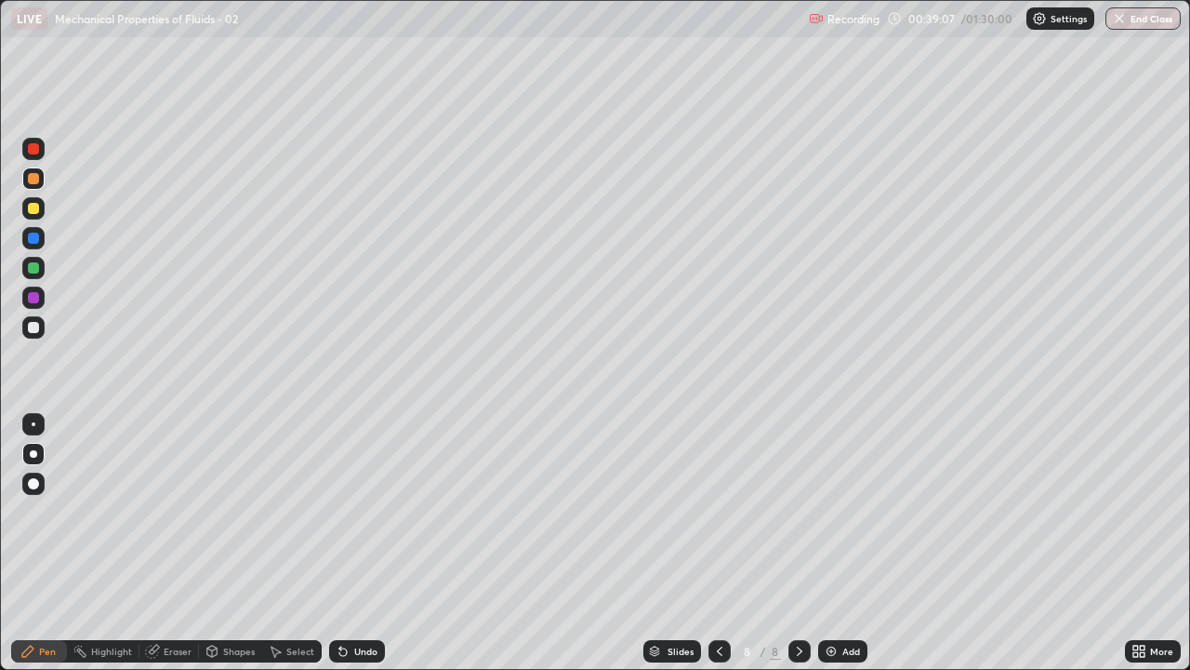
click at [356, 543] on div "Undo" at bounding box center [357, 651] width 56 height 22
click at [357, 543] on div "Undo" at bounding box center [357, 651] width 56 height 22
click at [360, 543] on div "Undo" at bounding box center [357, 651] width 56 height 22
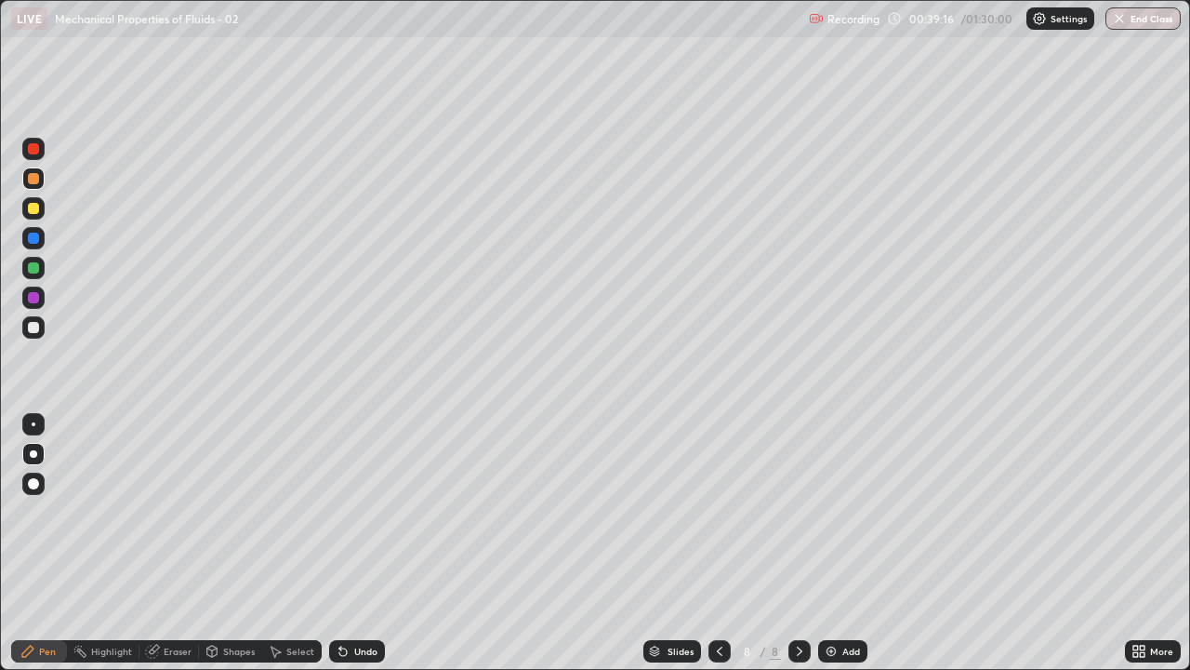
click at [355, 543] on div "Undo" at bounding box center [365, 650] width 23 height 9
click at [34, 327] on div at bounding box center [33, 327] width 11 height 11
click at [345, 543] on icon at bounding box center [343, 651] width 15 height 15
click at [340, 543] on icon at bounding box center [342, 651] width 7 height 7
click at [180, 543] on div "Eraser" at bounding box center [178, 650] width 28 height 9
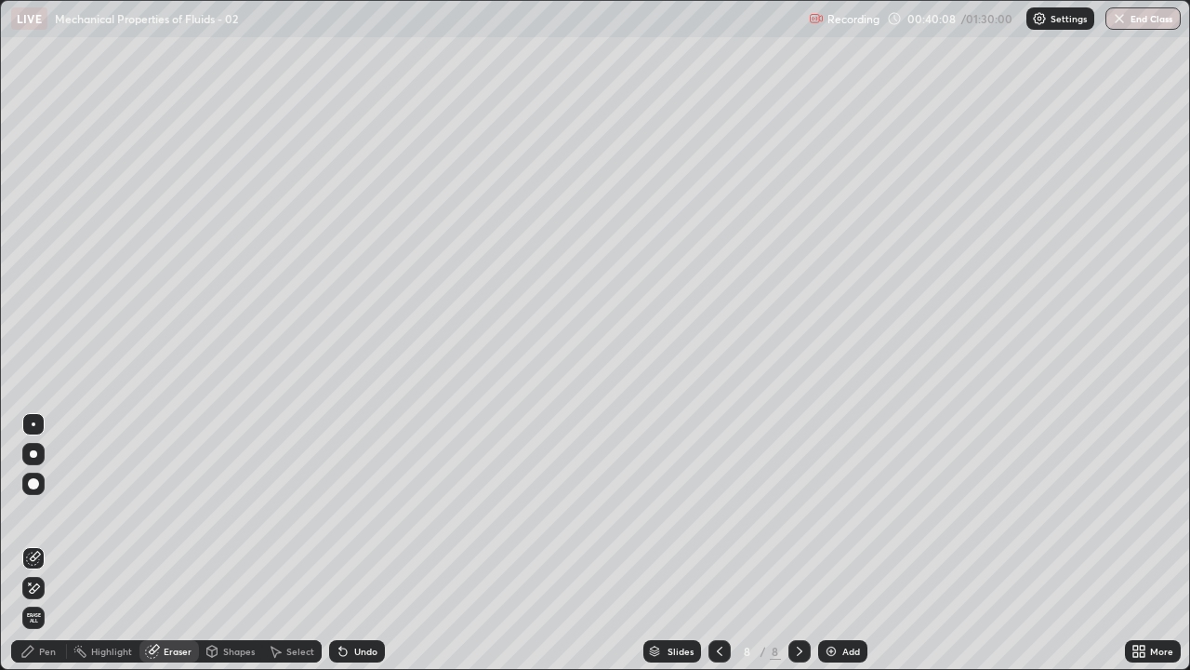
click at [47, 543] on div "Pen" at bounding box center [47, 650] width 17 height 9
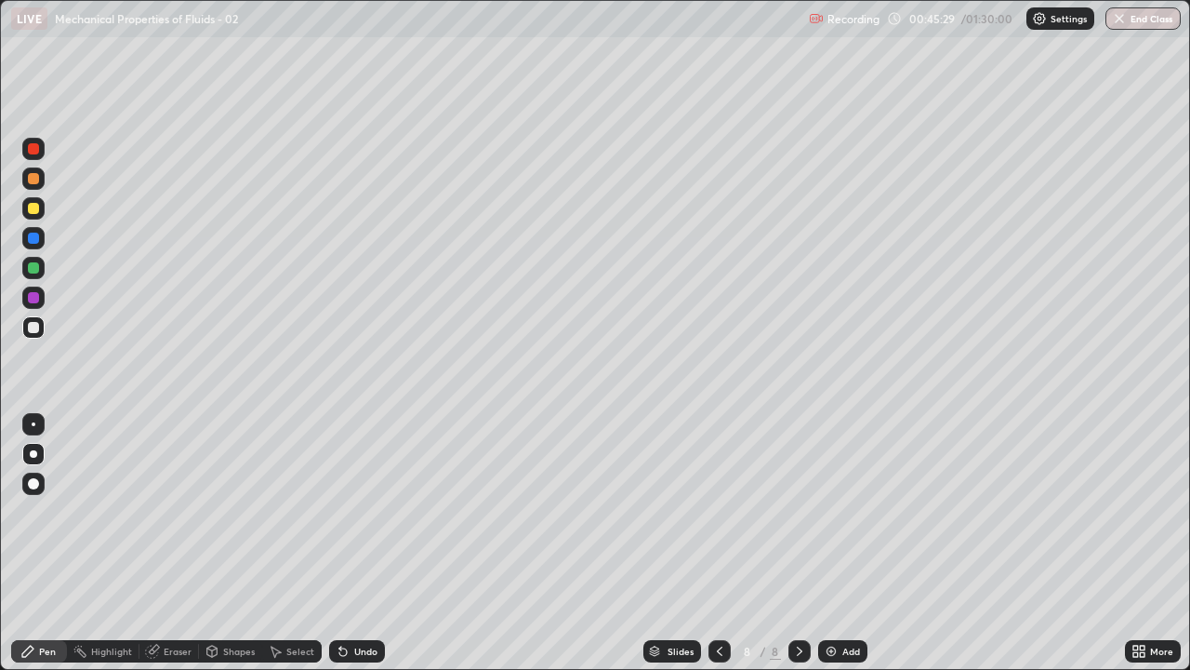
click at [723, 543] on icon at bounding box center [719, 651] width 15 height 15
click at [803, 543] on div at bounding box center [800, 651] width 22 height 22
click at [830, 543] on img at bounding box center [831, 651] width 15 height 15
click at [33, 150] on div at bounding box center [33, 148] width 11 height 11
click at [33, 240] on div at bounding box center [33, 237] width 11 height 11
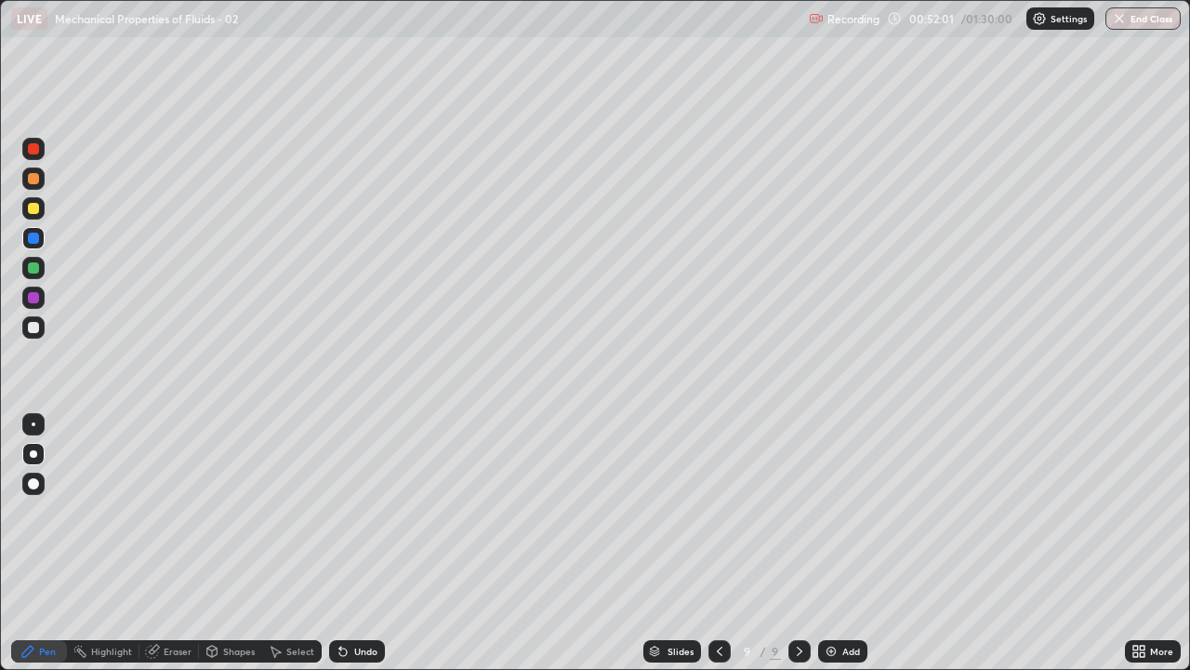
click at [33, 150] on div at bounding box center [33, 148] width 11 height 11
click at [348, 543] on div "Undo" at bounding box center [357, 651] width 56 height 22
click at [231, 543] on div "Shapes" at bounding box center [239, 650] width 32 height 9
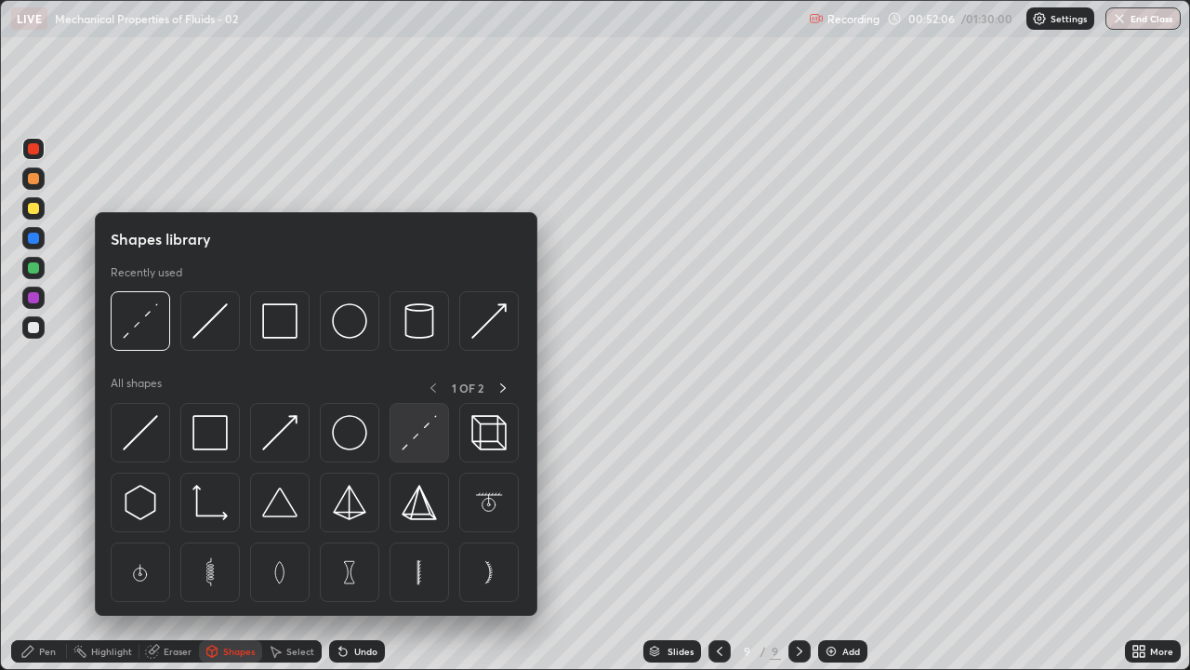
click at [409, 441] on img at bounding box center [419, 432] width 35 height 35
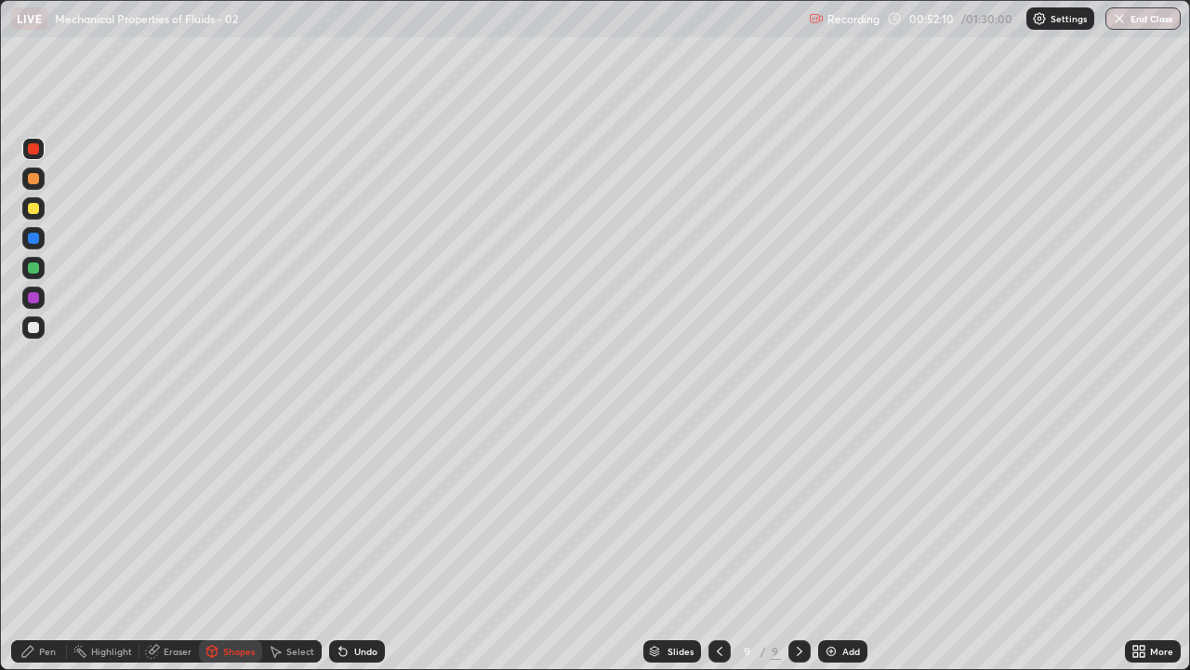
click at [54, 543] on div "Pen" at bounding box center [47, 650] width 17 height 9
click at [362, 543] on div "Undo" at bounding box center [365, 650] width 23 height 9
click at [358, 543] on div "Undo" at bounding box center [365, 650] width 23 height 9
click at [31, 325] on div at bounding box center [33, 327] width 11 height 11
click at [32, 239] on div at bounding box center [33, 237] width 11 height 11
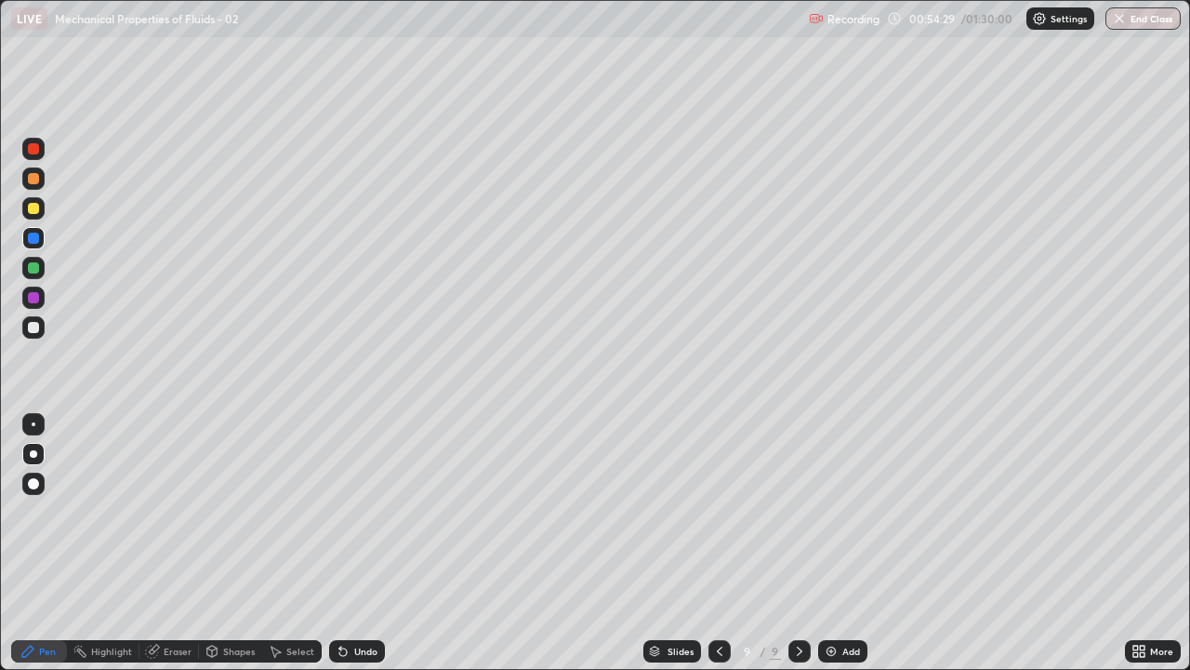
click at [718, 543] on icon at bounding box center [719, 651] width 15 height 15
click at [797, 543] on icon at bounding box center [799, 651] width 15 height 15
click at [38, 328] on div at bounding box center [33, 327] width 11 height 11
click at [718, 543] on icon at bounding box center [719, 651] width 15 height 15
click at [797, 543] on icon at bounding box center [800, 650] width 6 height 9
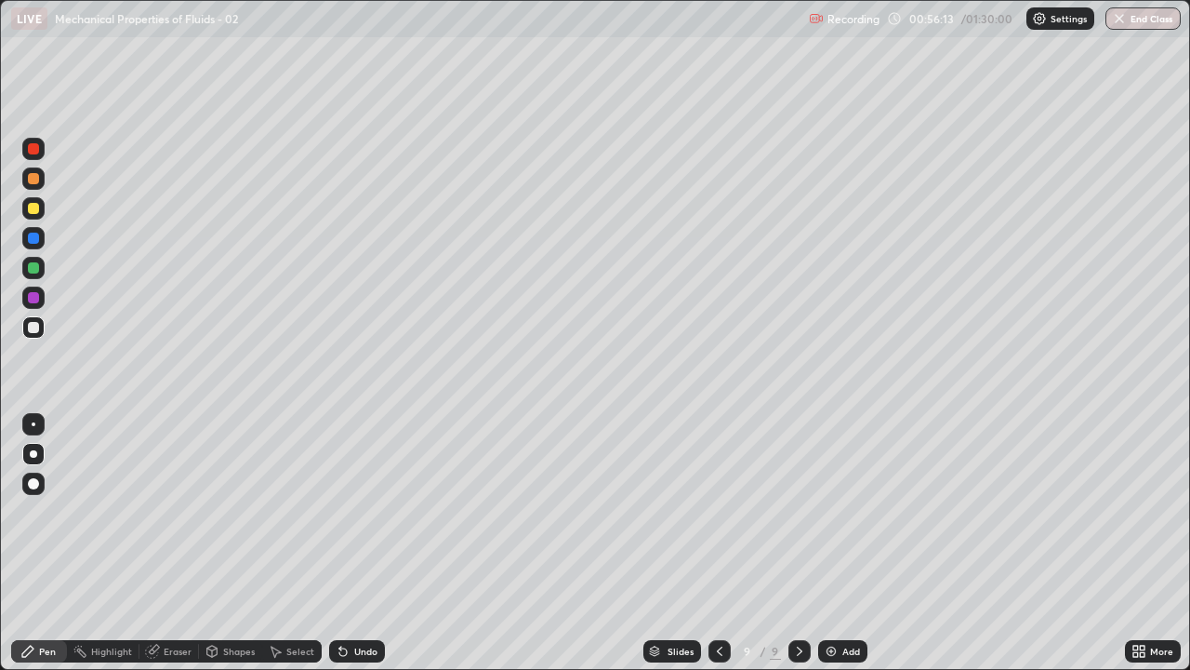
click at [718, 543] on icon at bounding box center [719, 651] width 15 height 15
click at [800, 543] on icon at bounding box center [799, 651] width 15 height 15
click at [827, 543] on img at bounding box center [831, 651] width 15 height 15
click at [30, 150] on div at bounding box center [33, 148] width 11 height 11
click at [33, 325] on div at bounding box center [33, 327] width 11 height 11
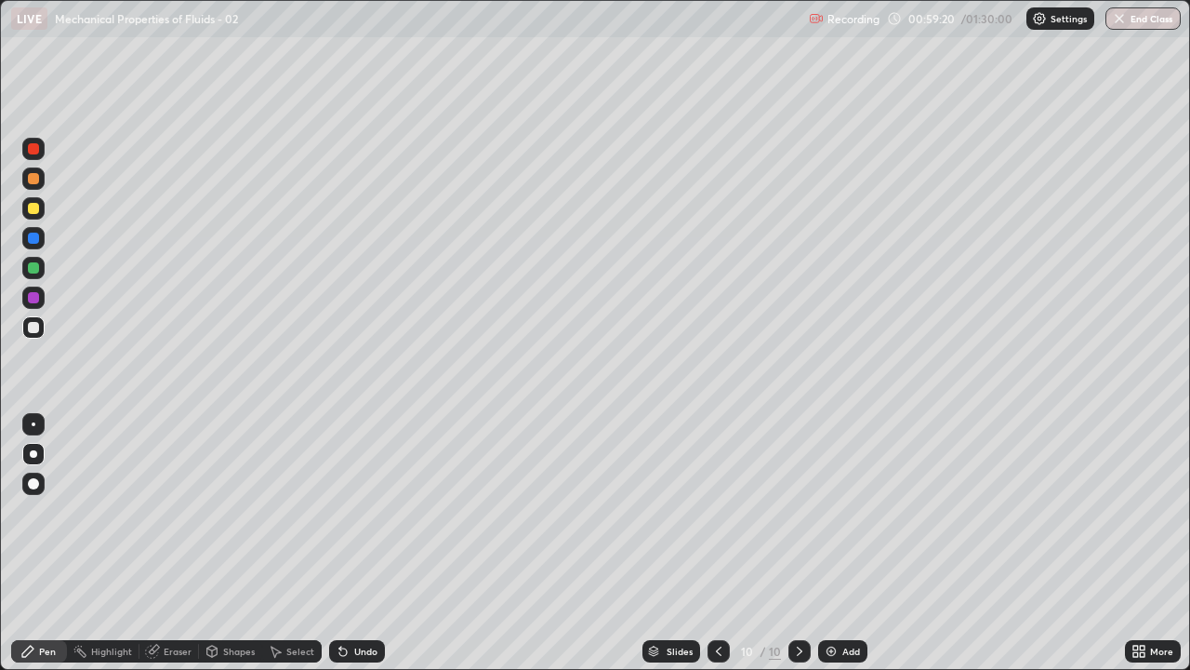
click at [212, 543] on icon at bounding box center [212, 653] width 0 height 7
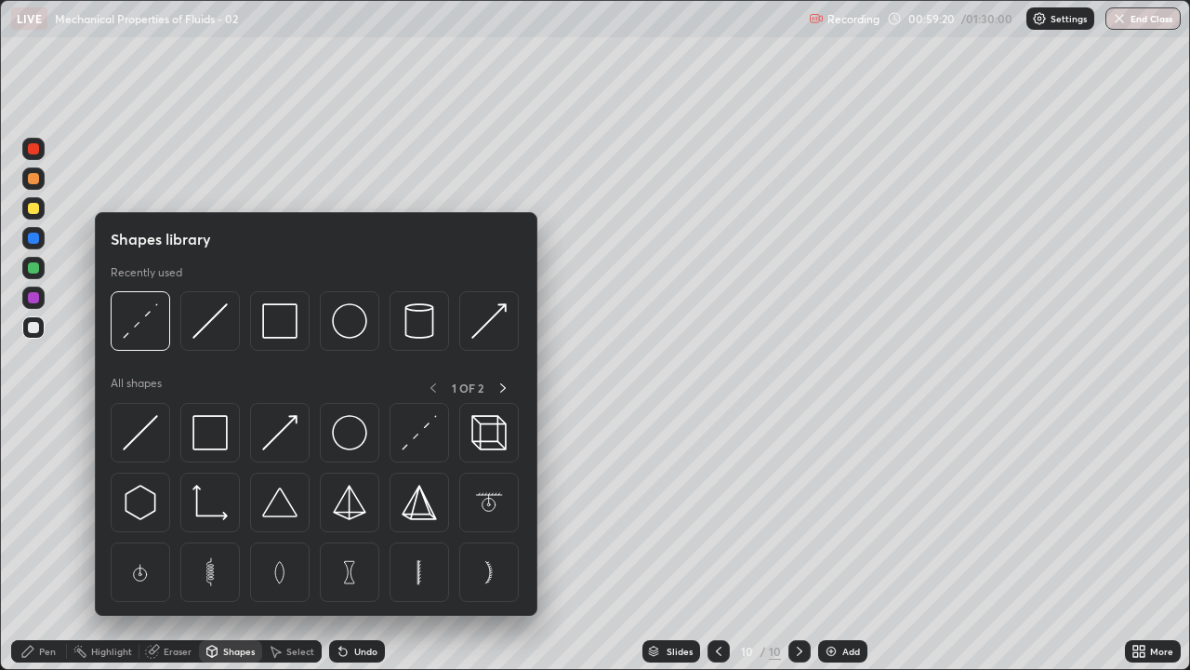
click at [203, 331] on img at bounding box center [209, 320] width 35 height 35
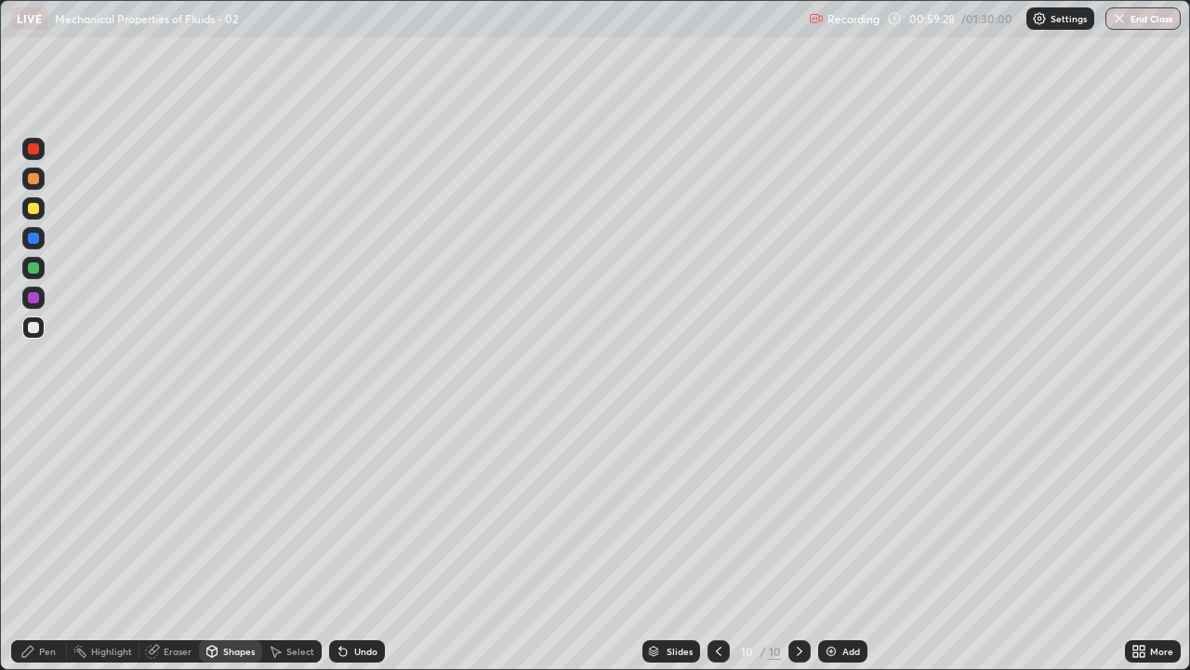
click at [37, 153] on div at bounding box center [33, 148] width 11 height 11
click at [33, 294] on div at bounding box center [33, 297] width 11 height 11
click at [46, 543] on div "Pen" at bounding box center [47, 650] width 17 height 9
click at [33, 264] on div at bounding box center [33, 267] width 11 height 11
click at [81, 543] on rect at bounding box center [81, 652] width 9 height 9
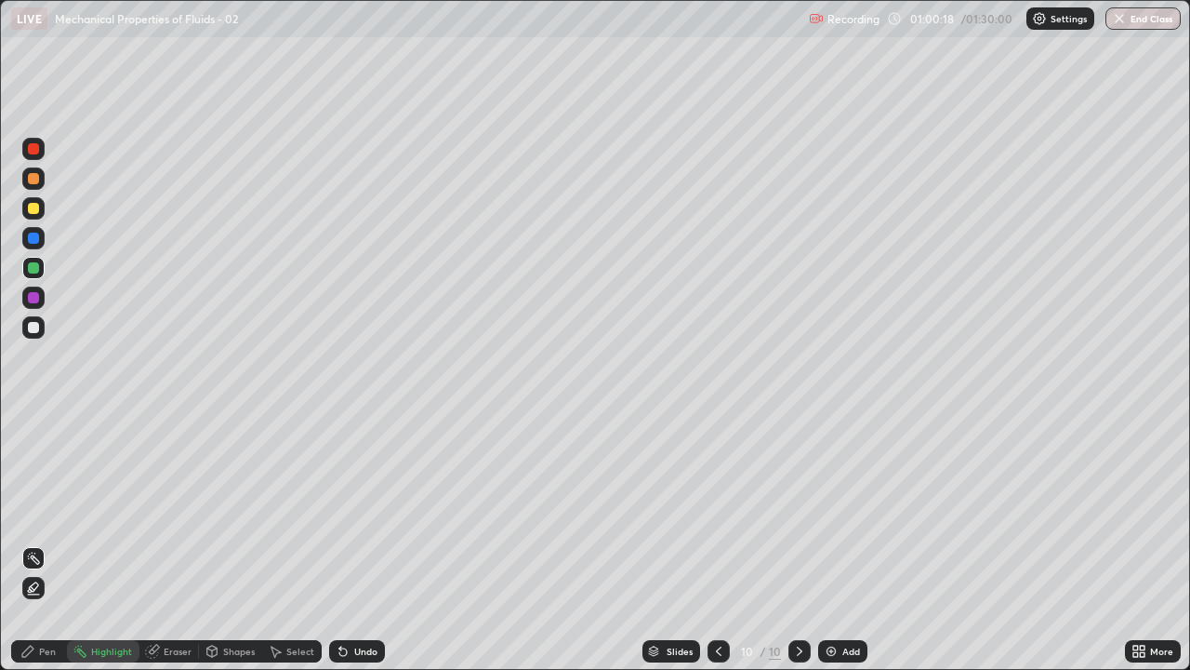
click at [81, 543] on rect at bounding box center [81, 652] width 9 height 9
click at [358, 543] on div "Undo" at bounding box center [365, 650] width 23 height 9
click at [34, 265] on div at bounding box center [33, 267] width 11 height 11
click at [53, 543] on div "Pen" at bounding box center [47, 650] width 17 height 9
click at [33, 156] on div at bounding box center [33, 149] width 22 height 22
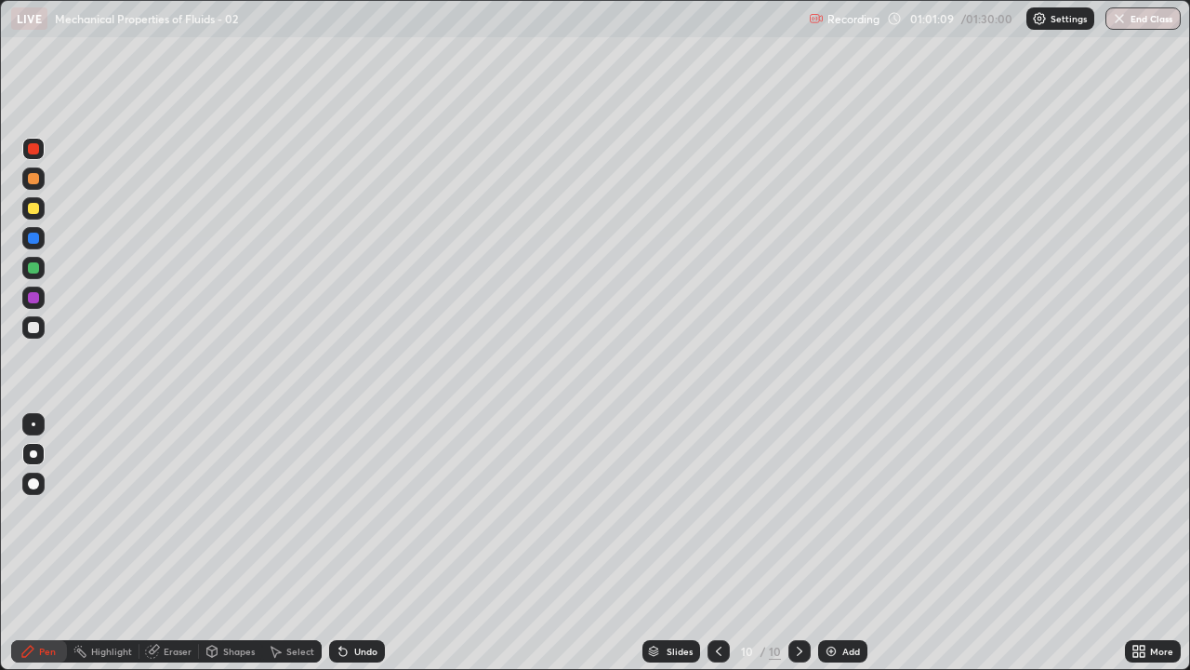
click at [32, 327] on div at bounding box center [33, 327] width 11 height 11
click at [364, 543] on div "Undo" at bounding box center [365, 650] width 23 height 9
click at [36, 264] on div at bounding box center [33, 267] width 11 height 11
click at [33, 332] on div at bounding box center [33, 327] width 11 height 11
click at [840, 543] on div "Add" at bounding box center [842, 651] width 49 height 22
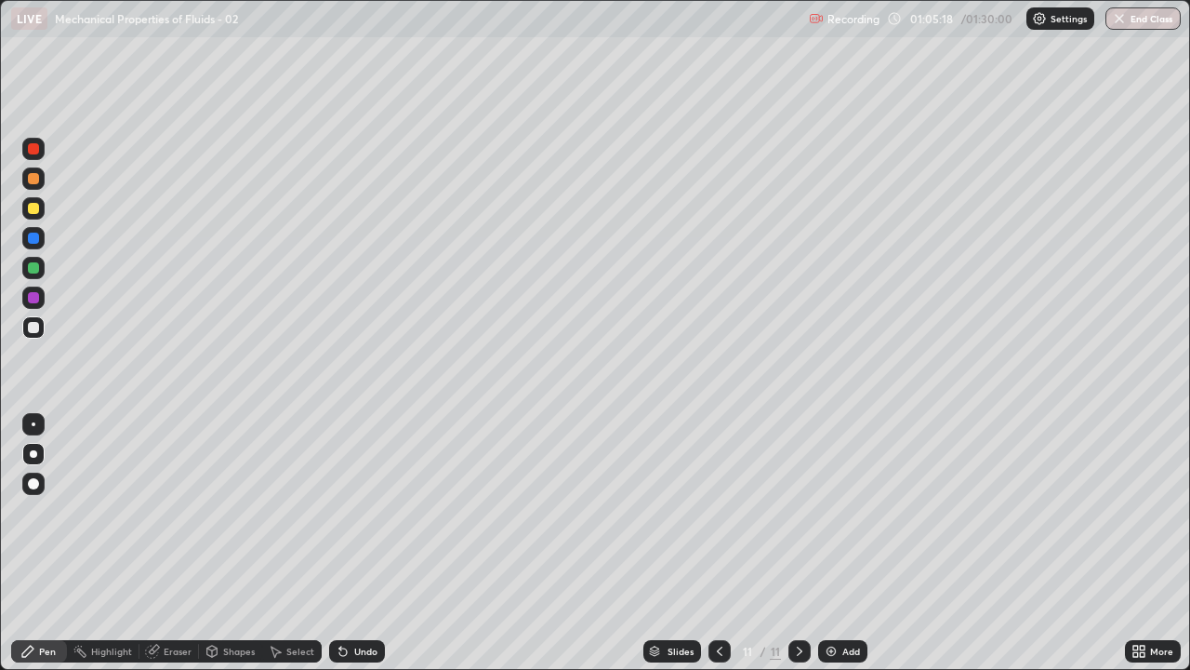
click at [33, 153] on div at bounding box center [33, 148] width 11 height 11
click at [35, 324] on div at bounding box center [33, 327] width 11 height 11
click at [32, 238] on div at bounding box center [33, 237] width 11 height 11
click at [33, 297] on div at bounding box center [33, 297] width 11 height 11
click at [33, 325] on div at bounding box center [33, 327] width 11 height 11
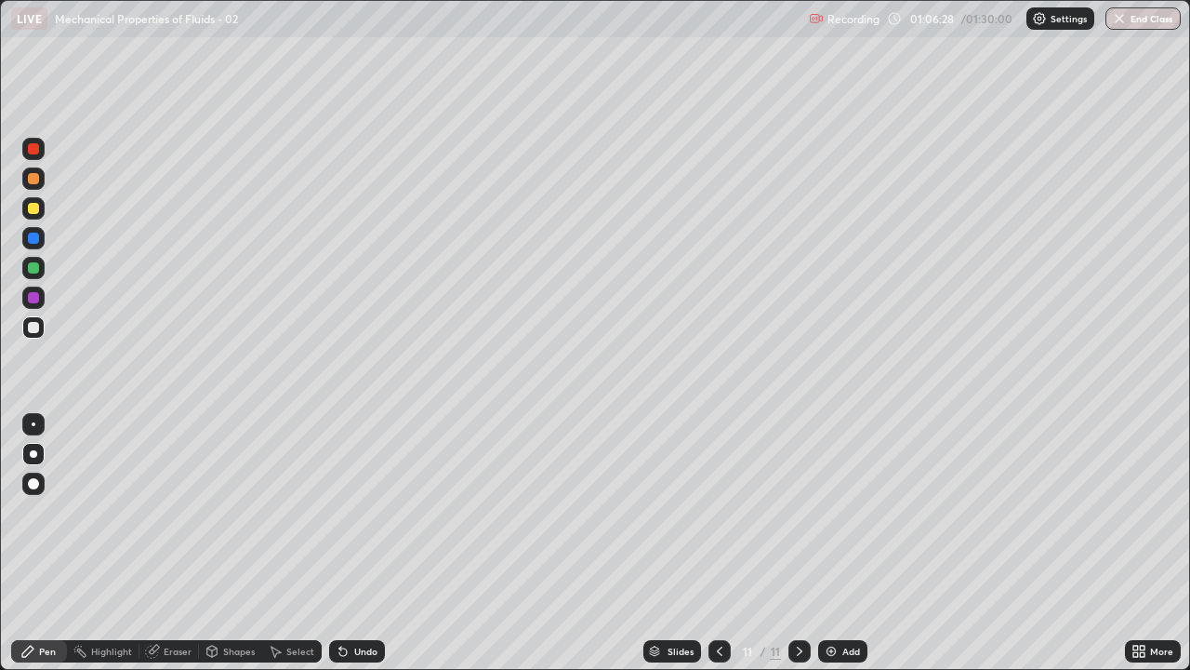
click at [30, 211] on div at bounding box center [33, 208] width 11 height 11
click at [377, 543] on div "Undo" at bounding box center [357, 651] width 56 height 22
click at [379, 543] on div "Undo" at bounding box center [357, 651] width 56 height 22
click at [716, 543] on icon at bounding box center [719, 651] width 15 height 15
click at [789, 543] on div at bounding box center [800, 651] width 22 height 22
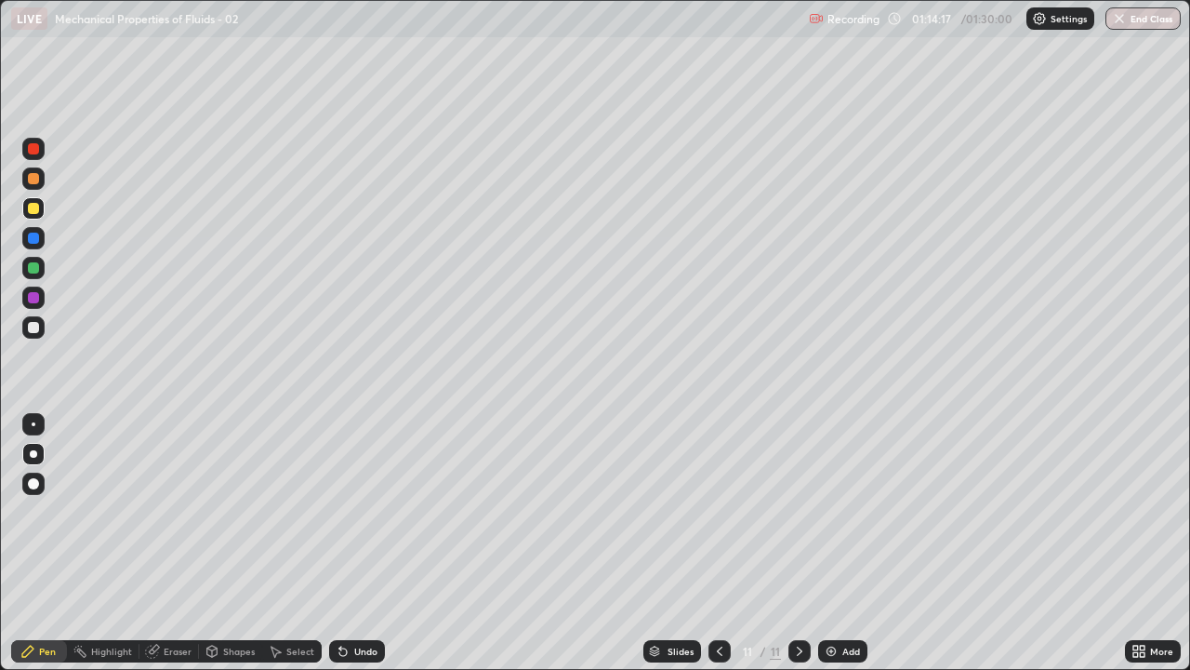
click at [828, 543] on img at bounding box center [831, 651] width 15 height 15
click at [32, 151] on div at bounding box center [33, 148] width 11 height 11
click at [31, 328] on div at bounding box center [33, 327] width 11 height 11
click at [360, 543] on div "Undo" at bounding box center [365, 650] width 23 height 9
click at [359, 543] on div "Undo" at bounding box center [365, 650] width 23 height 9
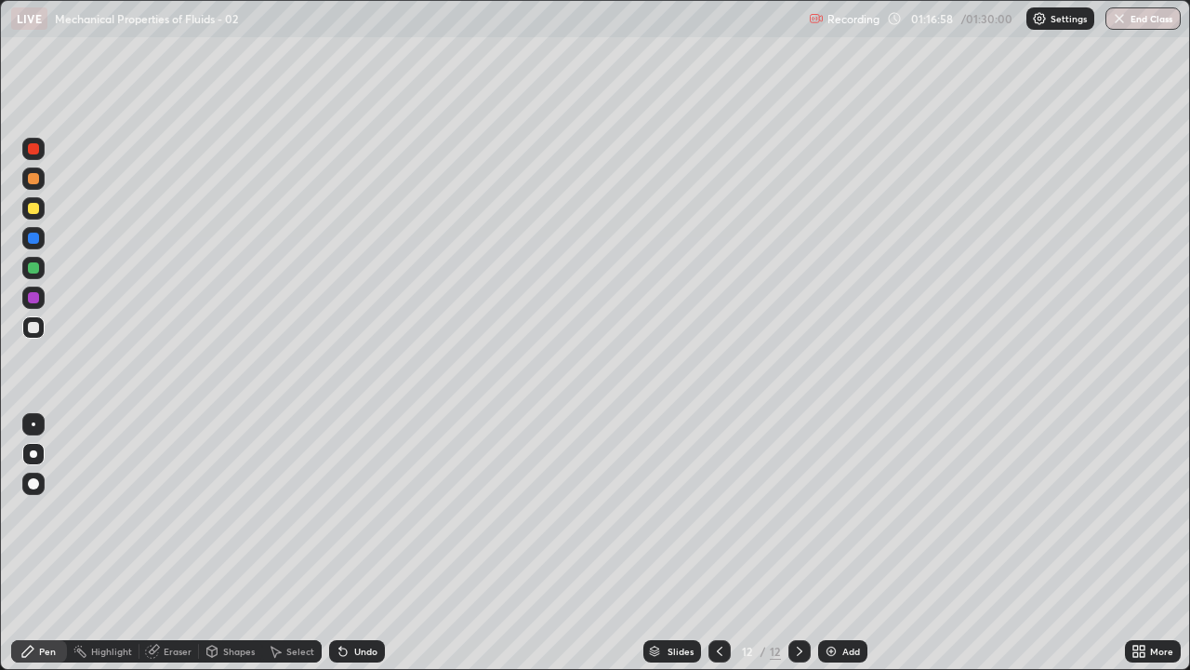
click at [35, 298] on div at bounding box center [33, 297] width 11 height 11
click at [32, 323] on div at bounding box center [33, 327] width 11 height 11
click at [354, 543] on div "Undo" at bounding box center [365, 650] width 23 height 9
click at [33, 271] on div at bounding box center [33, 267] width 11 height 11
click at [37, 210] on div at bounding box center [33, 208] width 11 height 11
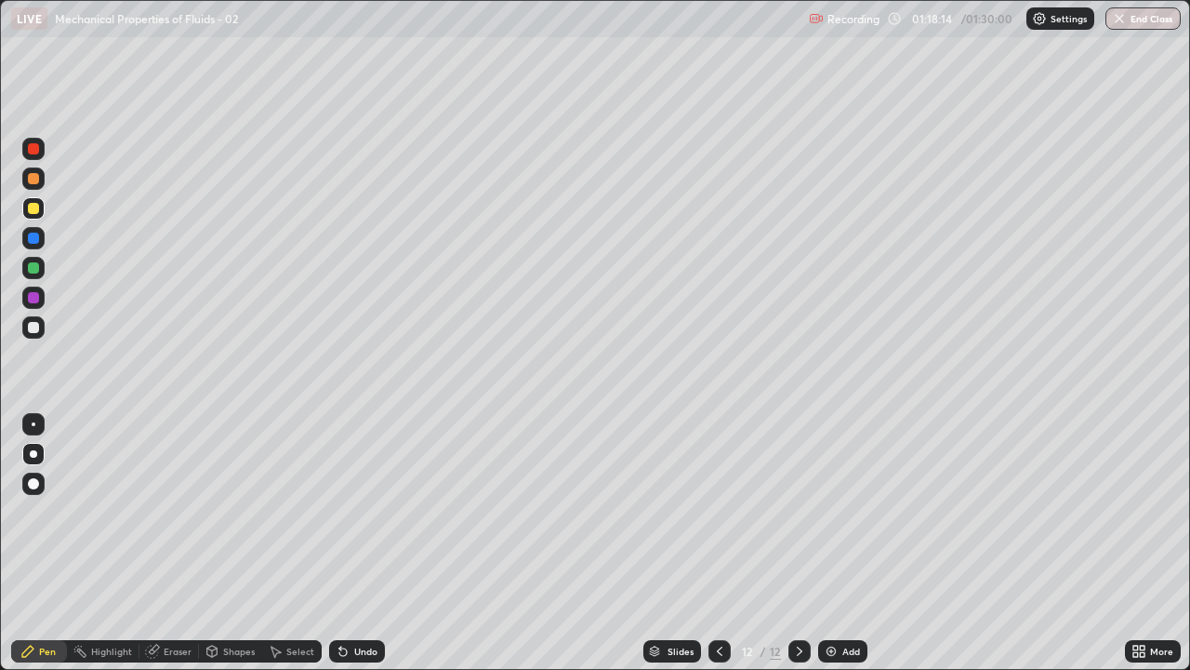
click at [34, 327] on div at bounding box center [33, 327] width 11 height 11
click at [827, 543] on img at bounding box center [831, 651] width 15 height 15
click at [33, 329] on div at bounding box center [33, 327] width 11 height 11
click at [170, 543] on div "Eraser" at bounding box center [178, 650] width 28 height 9
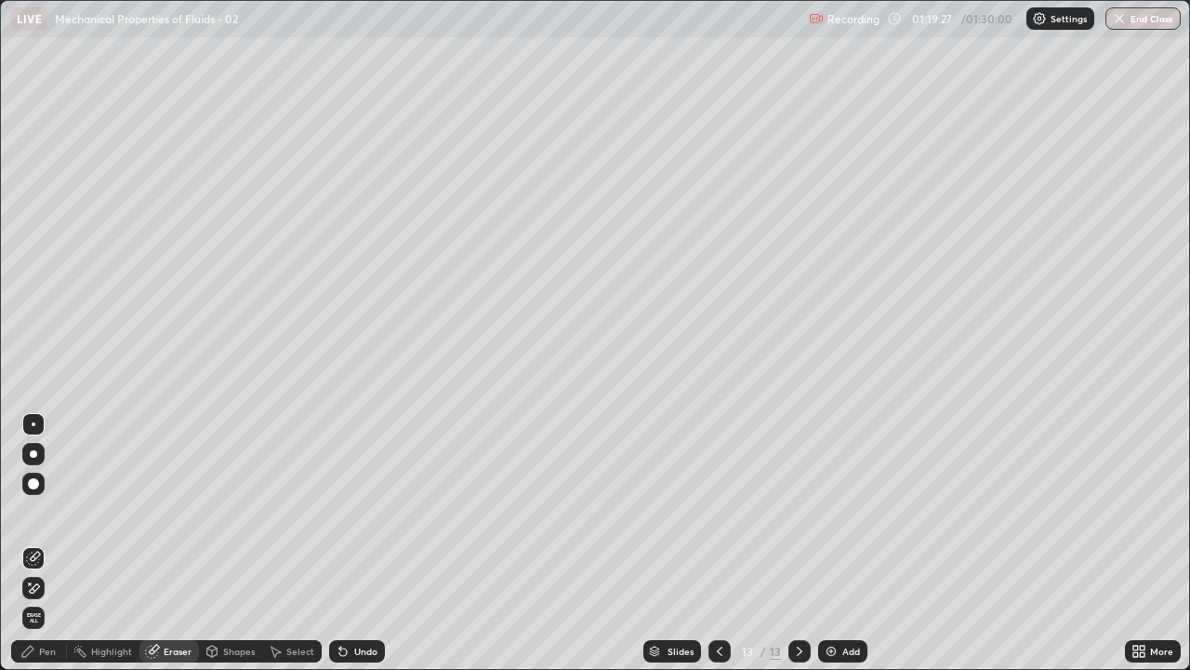
click at [33, 543] on icon at bounding box center [27, 651] width 15 height 15
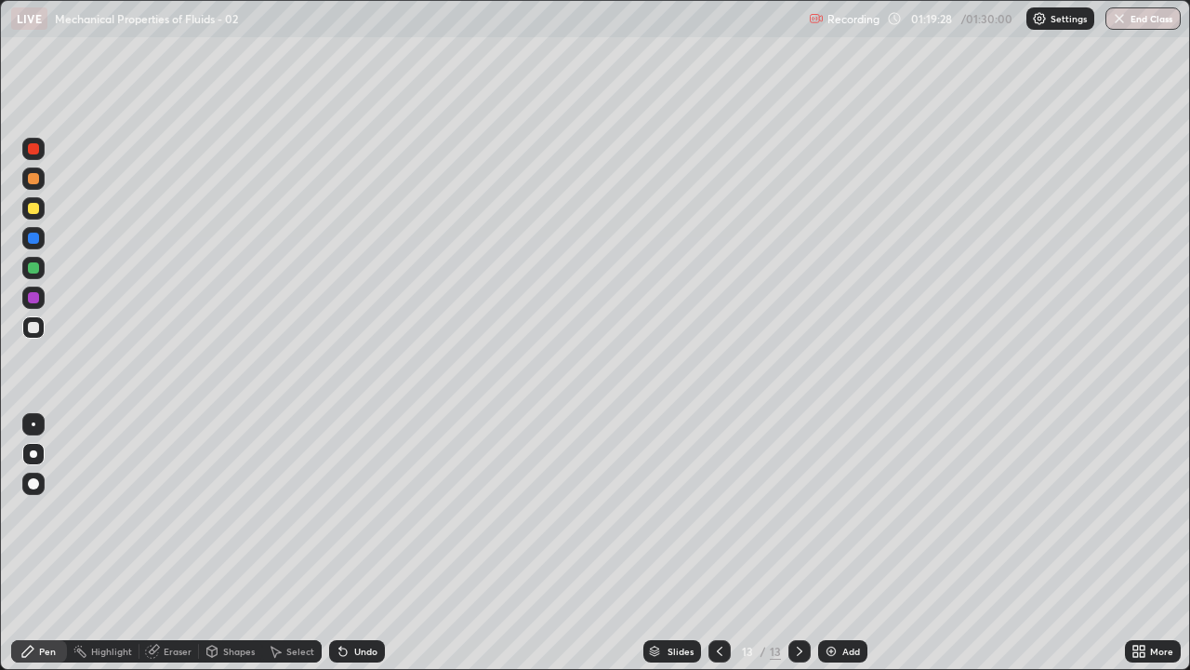
click at [34, 209] on div at bounding box center [33, 208] width 11 height 11
click at [33, 264] on div at bounding box center [33, 267] width 11 height 11
click at [33, 325] on div at bounding box center [33, 327] width 11 height 11
click at [34, 208] on div at bounding box center [33, 208] width 11 height 11
click at [33, 326] on div at bounding box center [33, 327] width 11 height 11
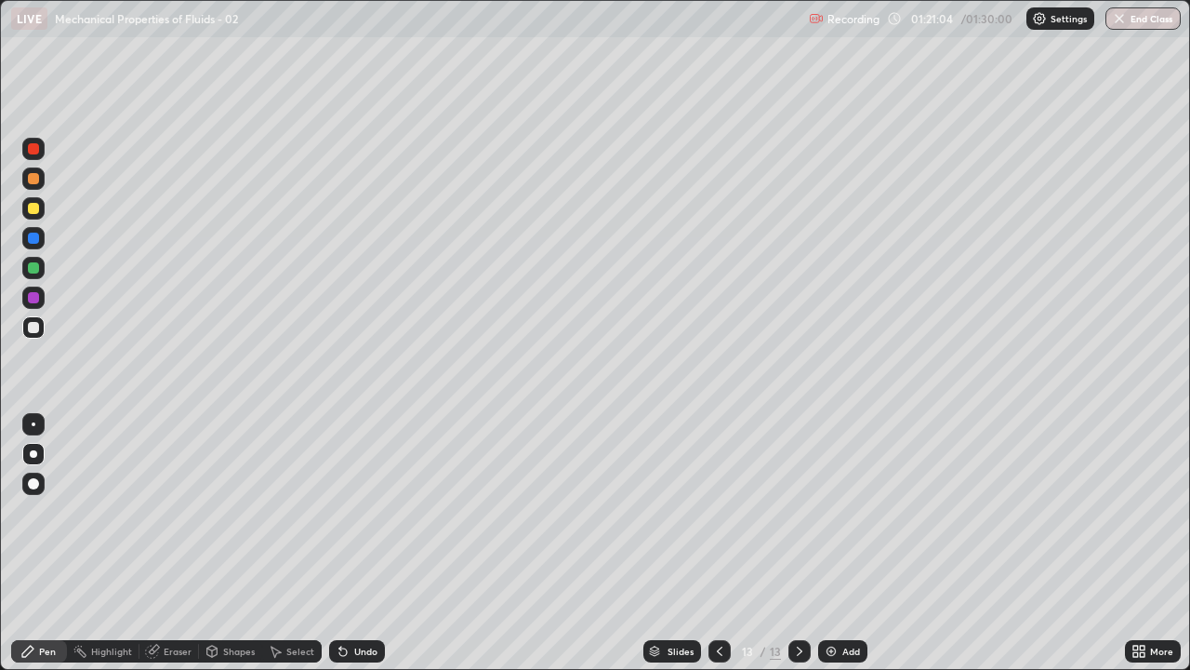
click at [718, 543] on icon at bounding box center [720, 650] width 6 height 9
click at [798, 543] on icon at bounding box center [799, 651] width 15 height 15
click at [718, 543] on icon at bounding box center [719, 651] width 15 height 15
click at [1147, 16] on button "End Class" at bounding box center [1144, 18] width 73 height 22
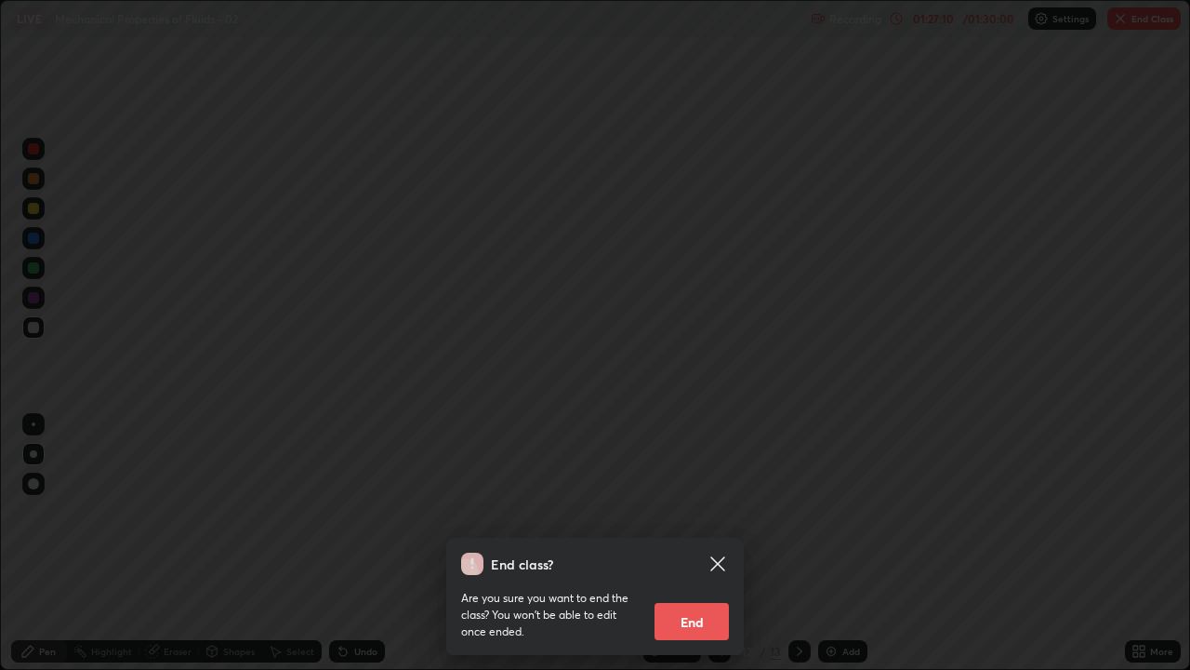
click at [715, 543] on button "End" at bounding box center [692, 621] width 74 height 37
